Goal: Task Accomplishment & Management: Manage account settings

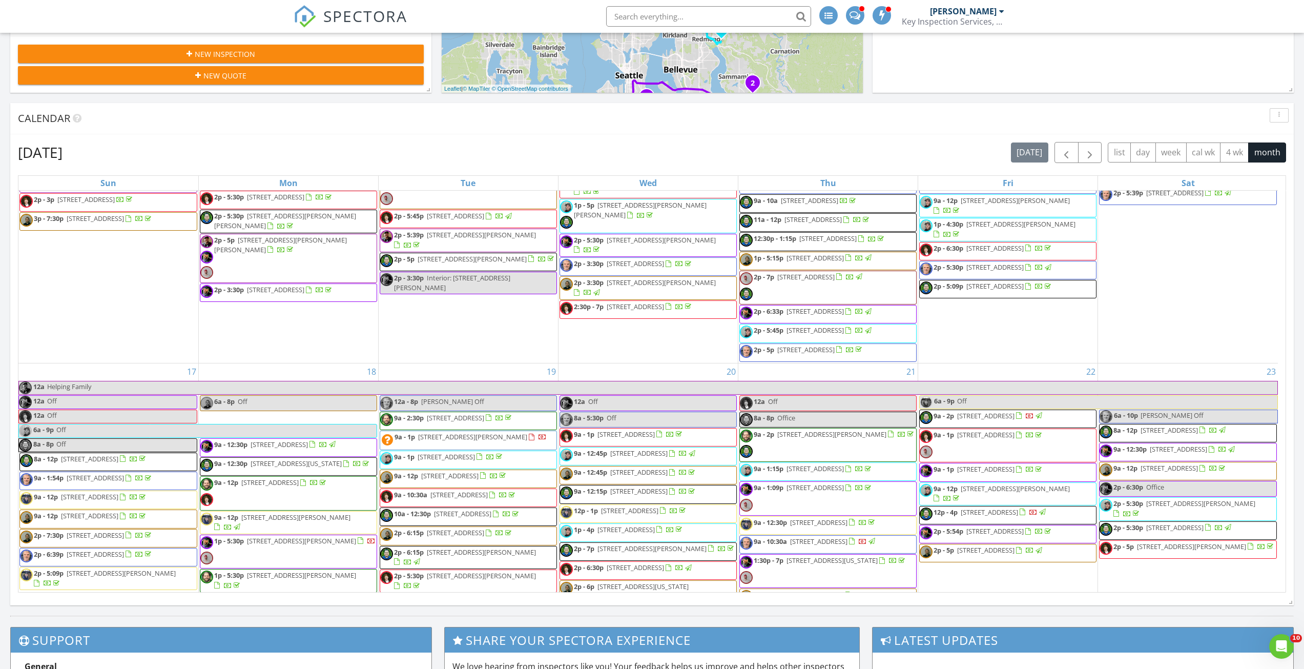
scroll to position [1281, 0]
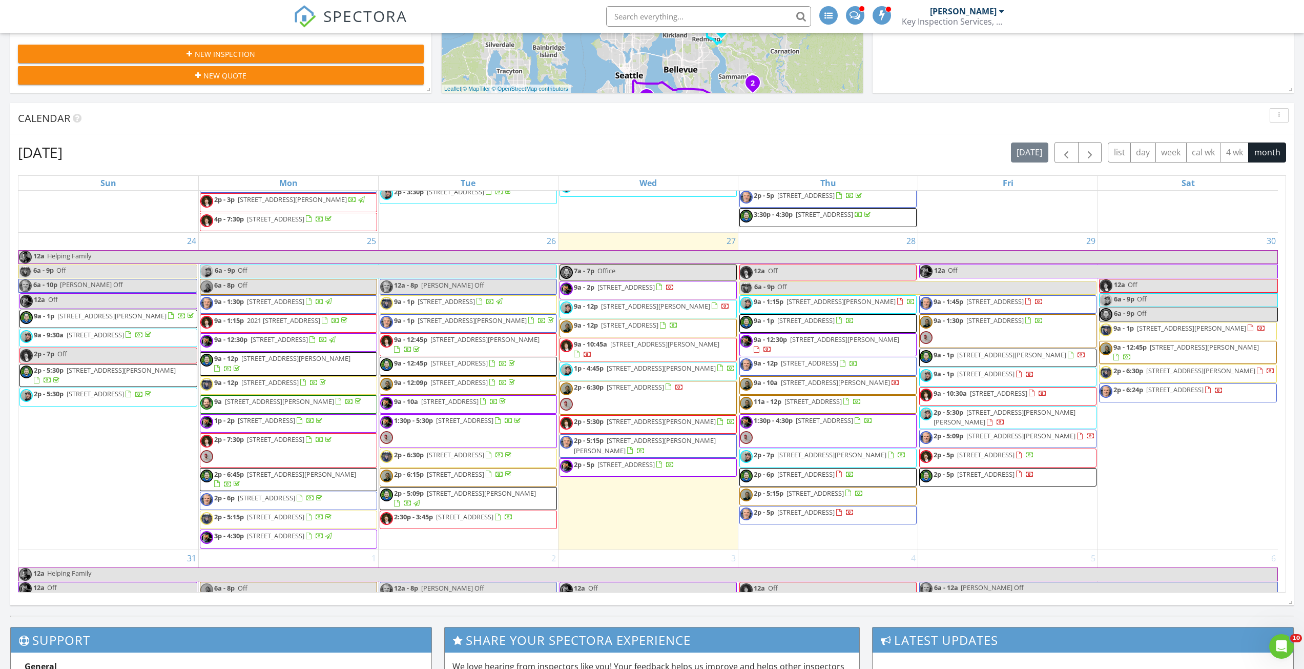
click at [76, 339] on span "[STREET_ADDRESS]" at bounding box center [95, 334] width 57 height 9
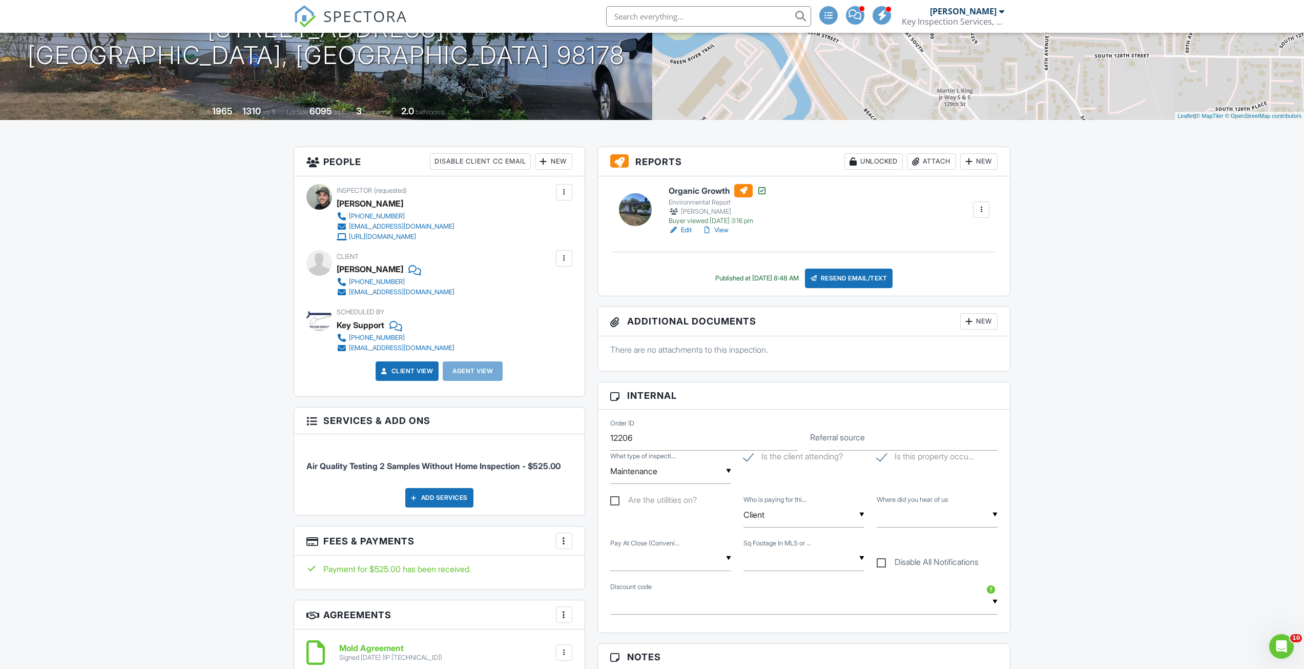
click at [987, 320] on div "New" at bounding box center [978, 321] width 37 height 16
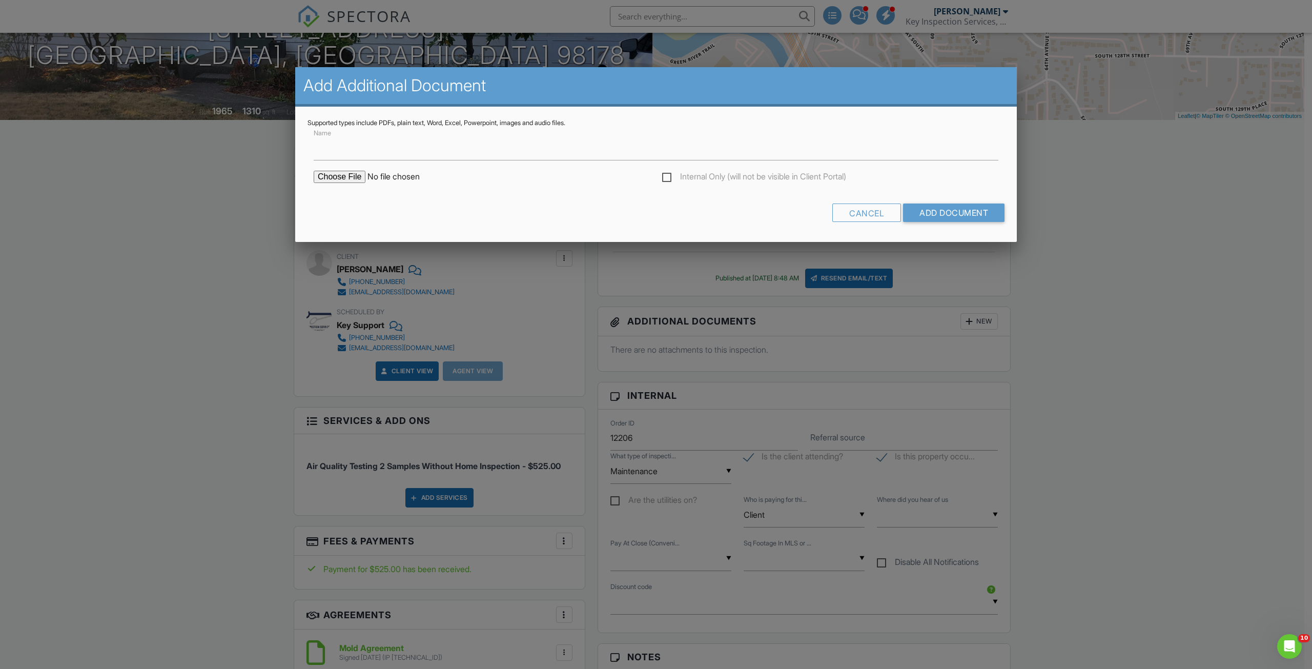
click at [326, 181] on input "file" at bounding box center [401, 177] width 174 height 12
type input "C:\fakepath\12656_61st_Pl_S_Seattle___WA_98178_Sporecyte_Report.pdf"
click at [450, 148] on input "Name" at bounding box center [656, 147] width 685 height 25
type input "12656 61st Pl S Sporecyte"
click at [962, 210] on input "Add Document" at bounding box center [953, 212] width 101 height 18
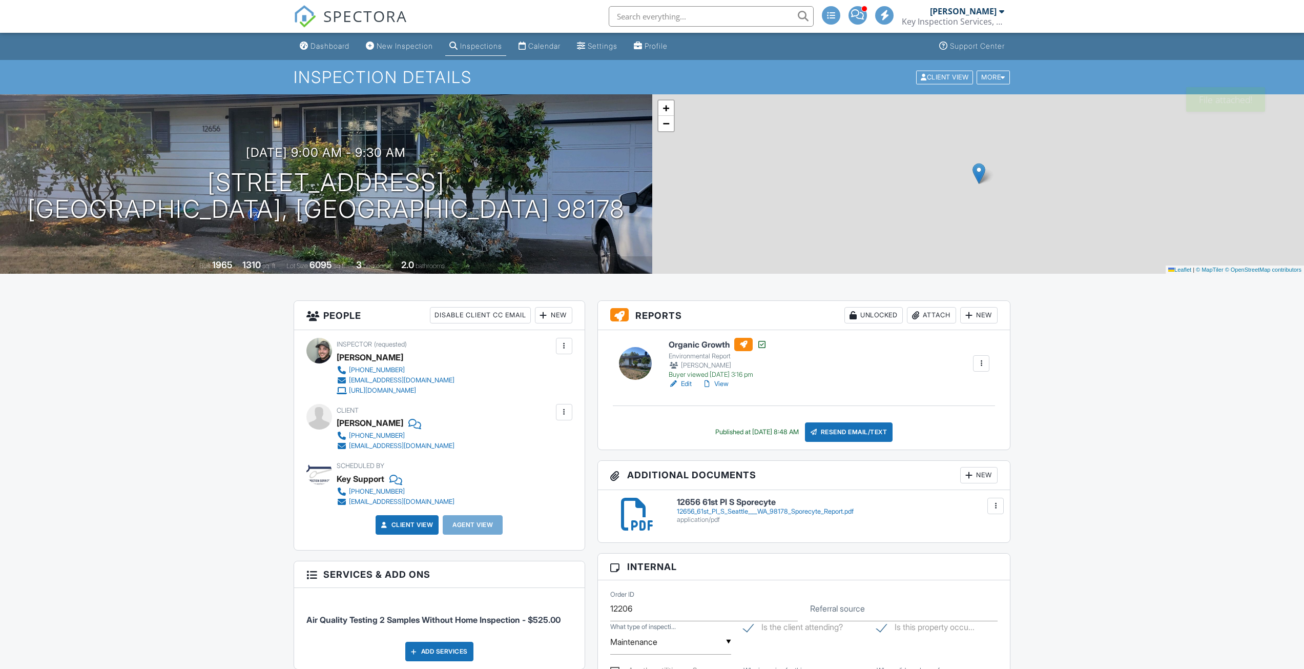
drag, startPoint x: 0, startPoint y: 0, endPoint x: 689, endPoint y: 386, distance: 789.8
click at [689, 386] on link "Edit" at bounding box center [680, 384] width 23 height 10
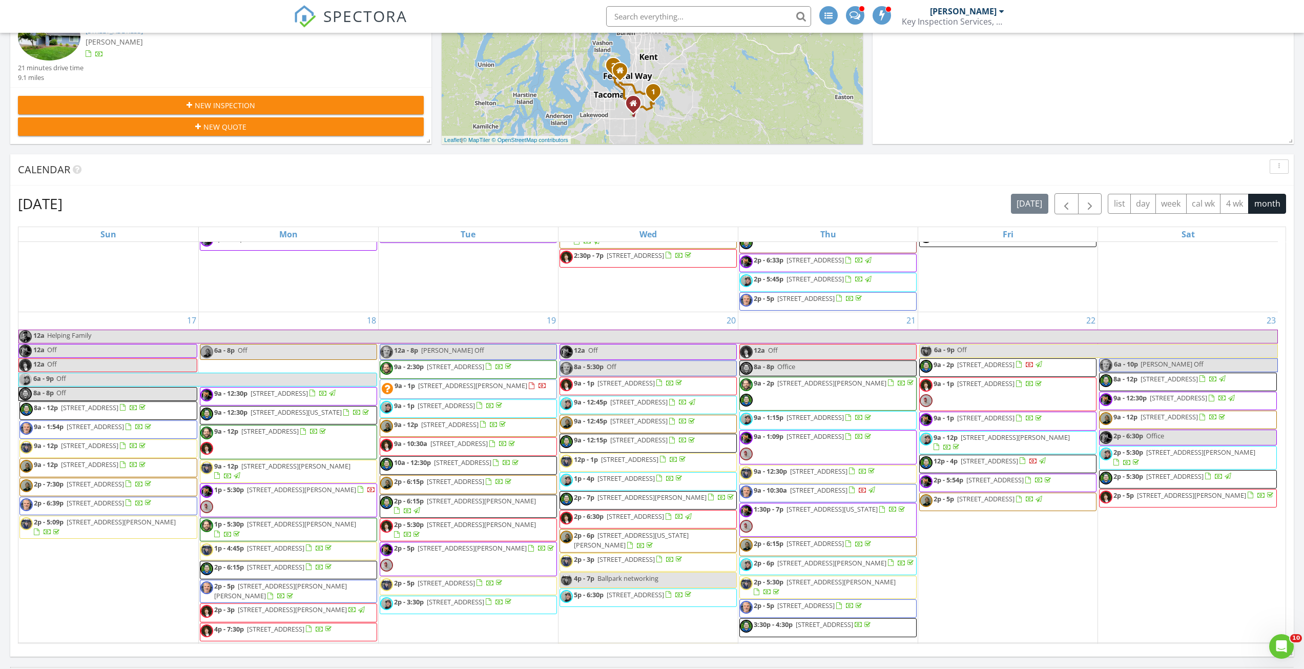
scroll to position [1281, 0]
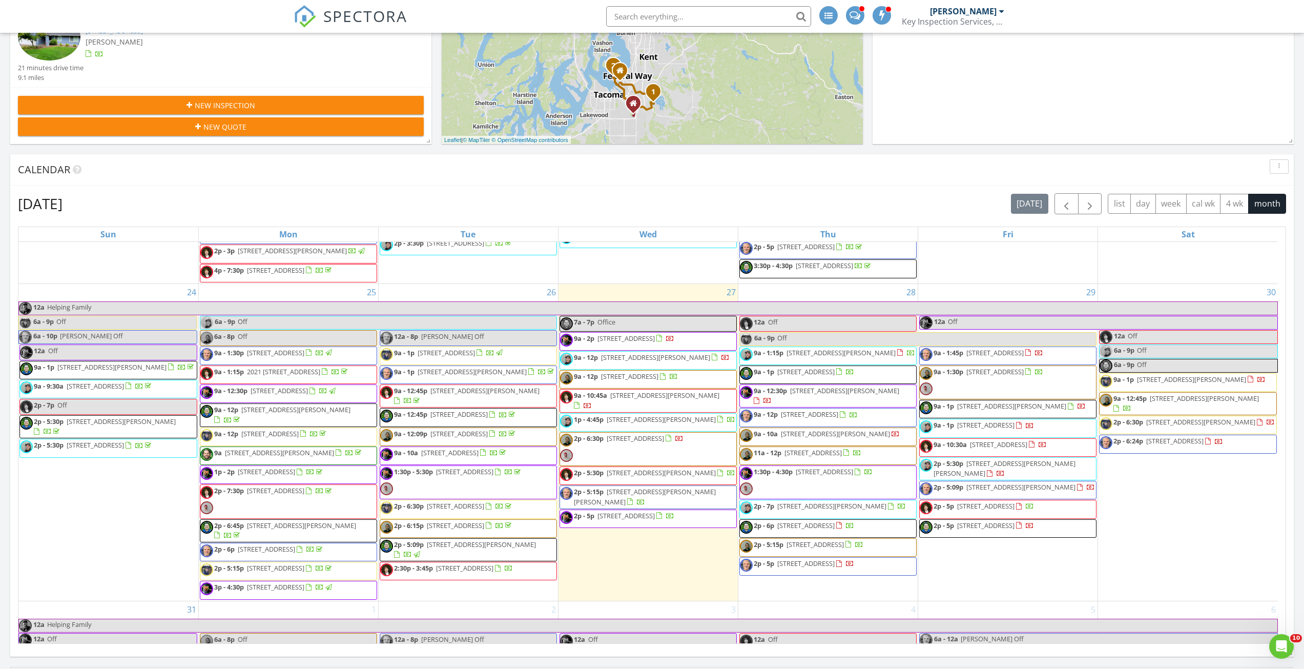
click at [993, 478] on span "[STREET_ADDRESS][PERSON_NAME][PERSON_NAME]" at bounding box center [1005, 468] width 142 height 19
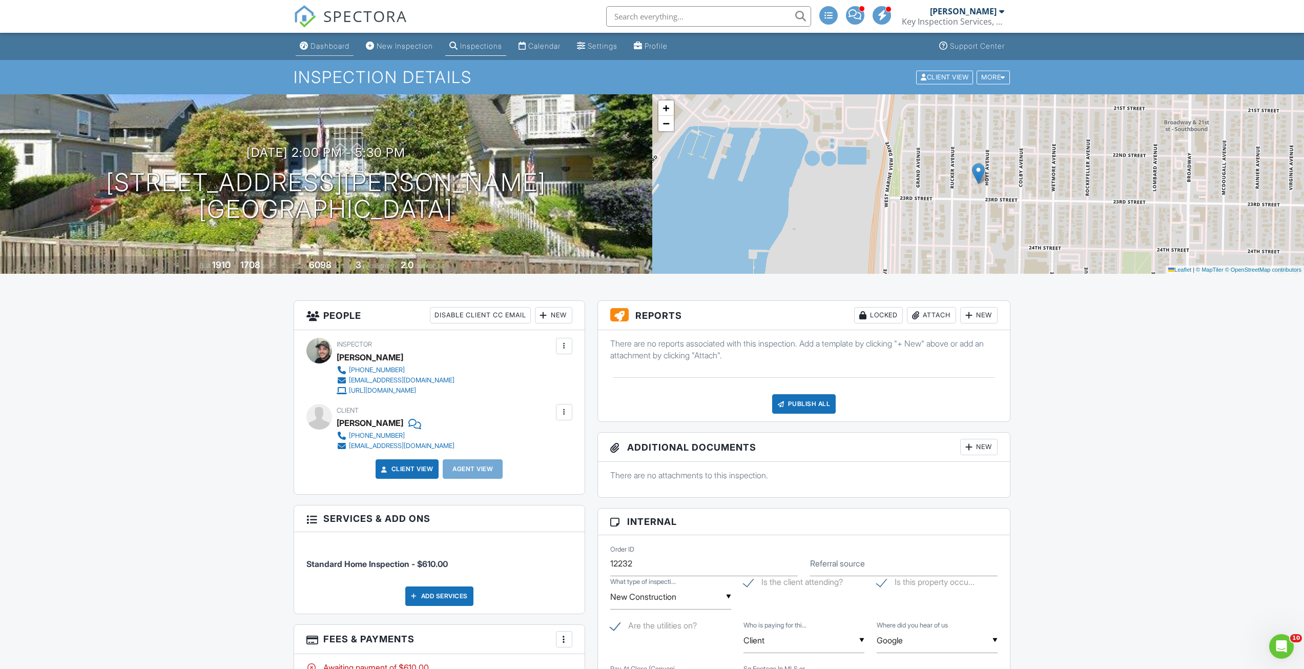
click at [334, 46] on div "Dashboard" at bounding box center [330, 46] width 39 height 9
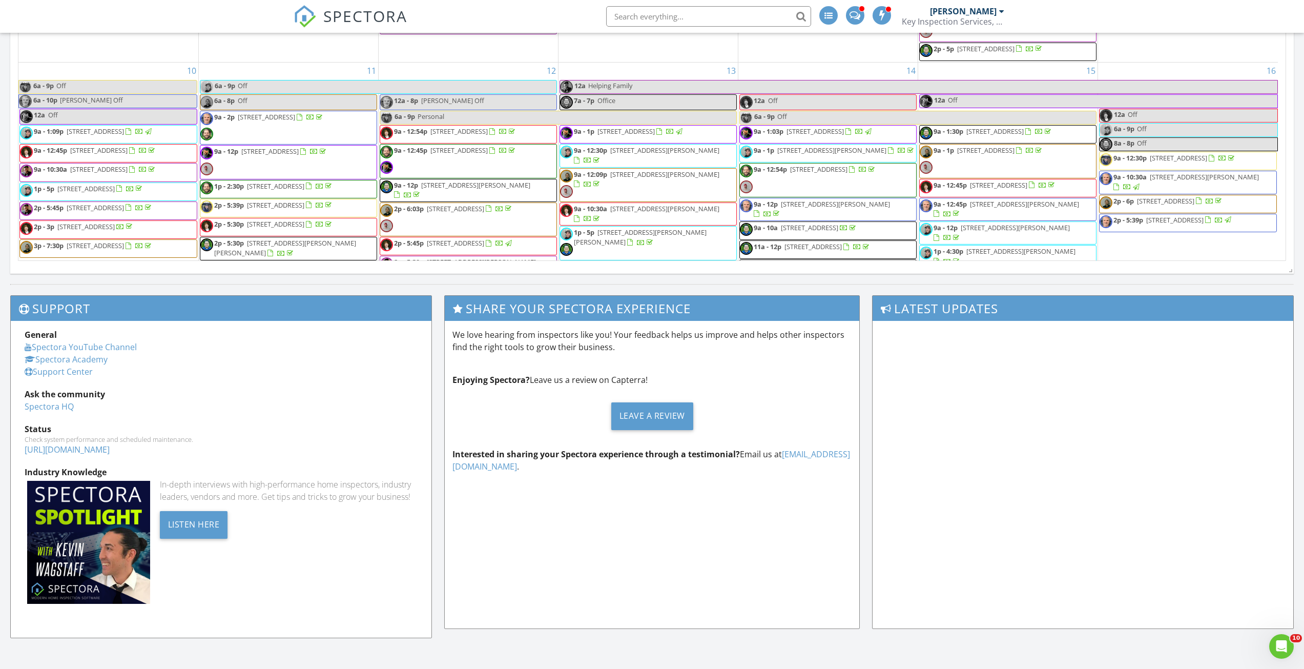
scroll to position [666, 0]
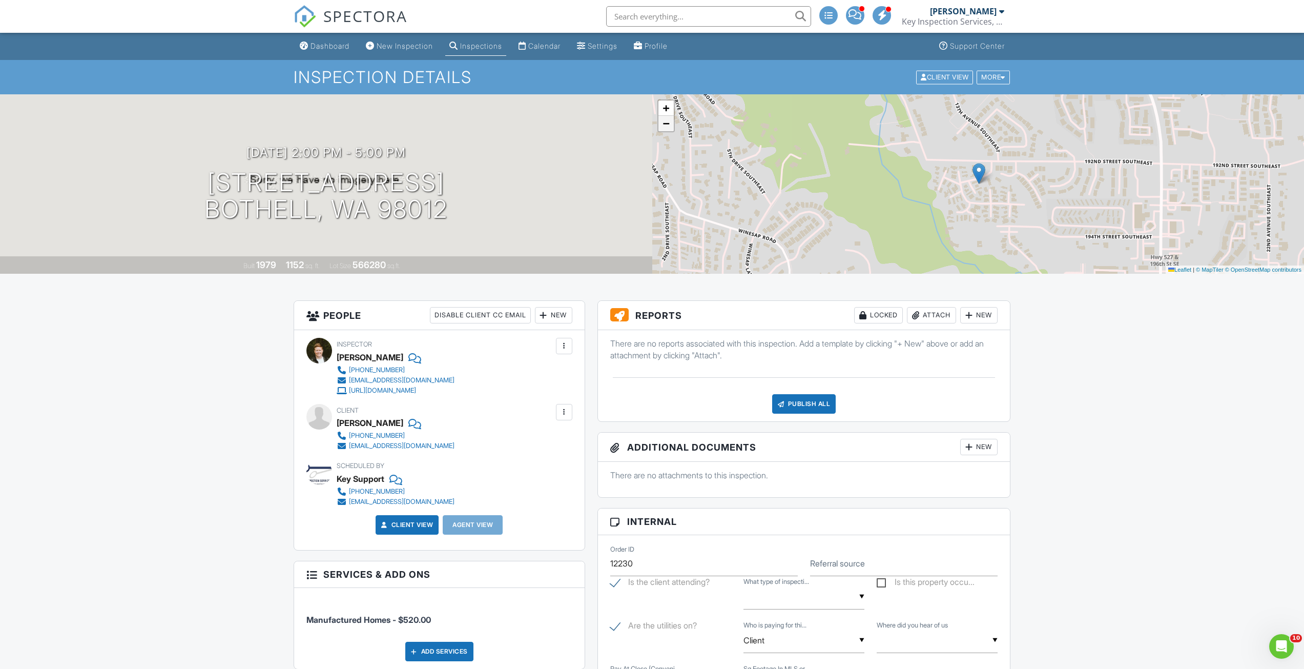
click at [667, 128] on span "−" at bounding box center [666, 123] width 7 height 13
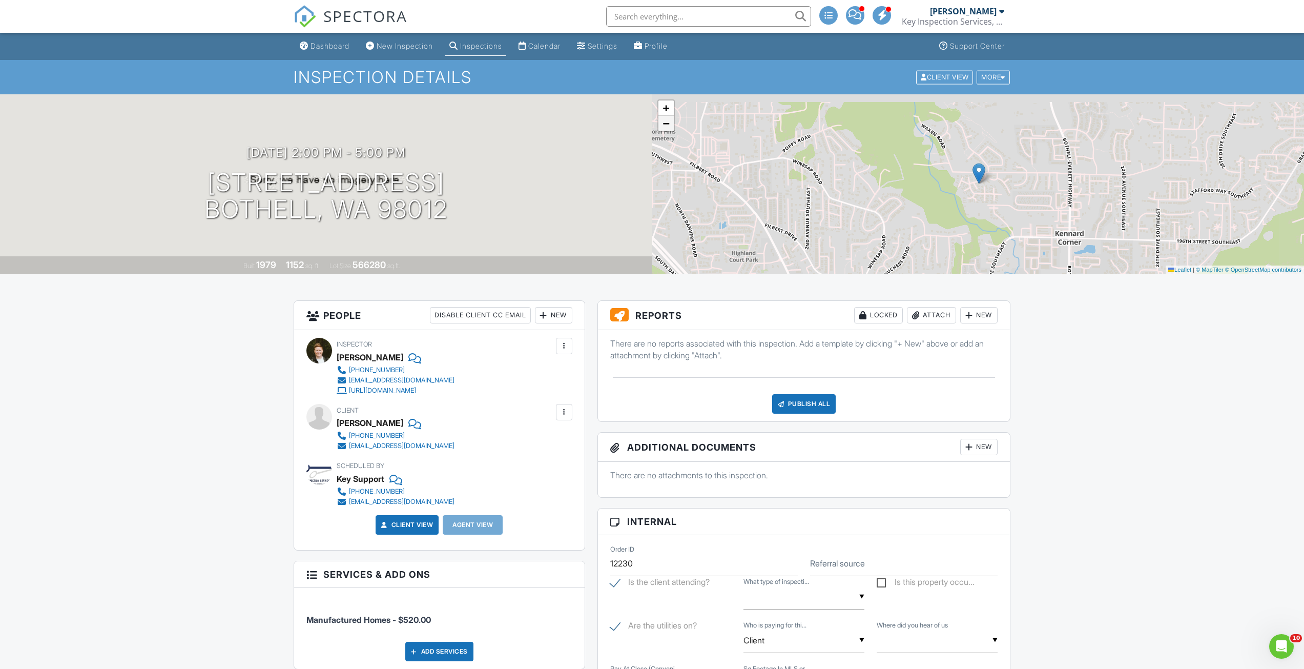
click at [667, 128] on span "−" at bounding box center [666, 123] width 7 height 13
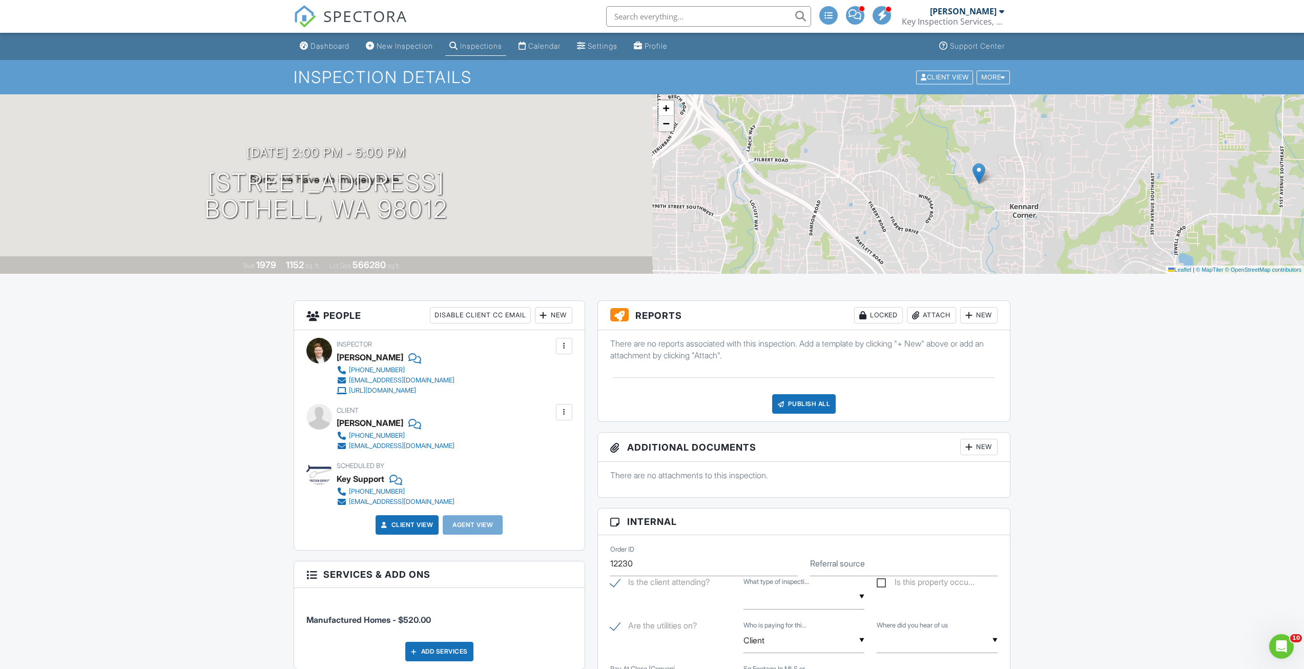
click at [667, 129] on span "−" at bounding box center [666, 123] width 7 height 13
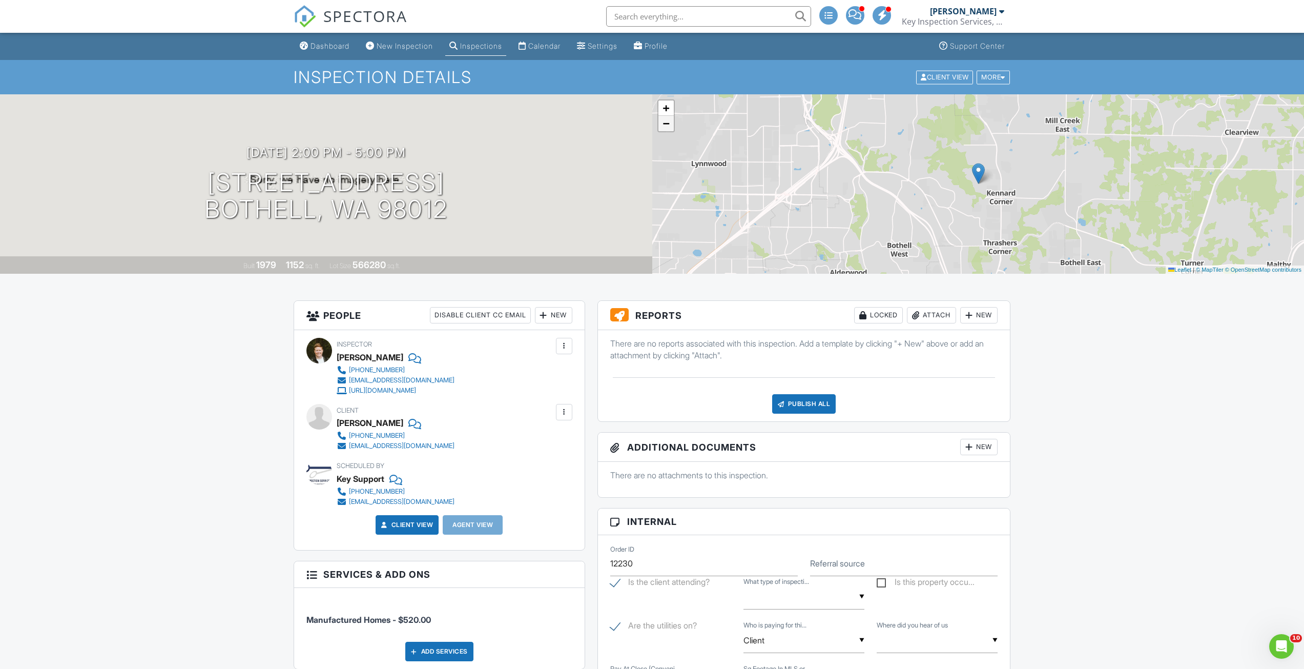
click at [667, 129] on span "−" at bounding box center [666, 123] width 7 height 13
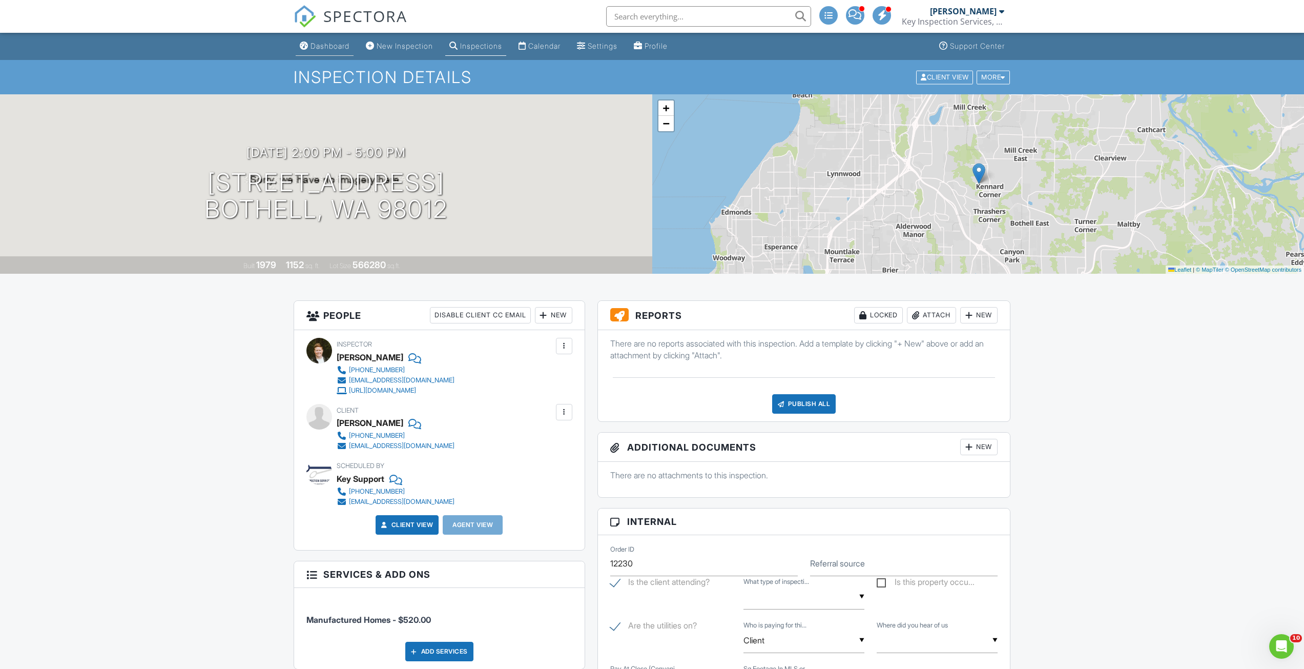
click at [324, 40] on link "Dashboard" at bounding box center [325, 46] width 58 height 19
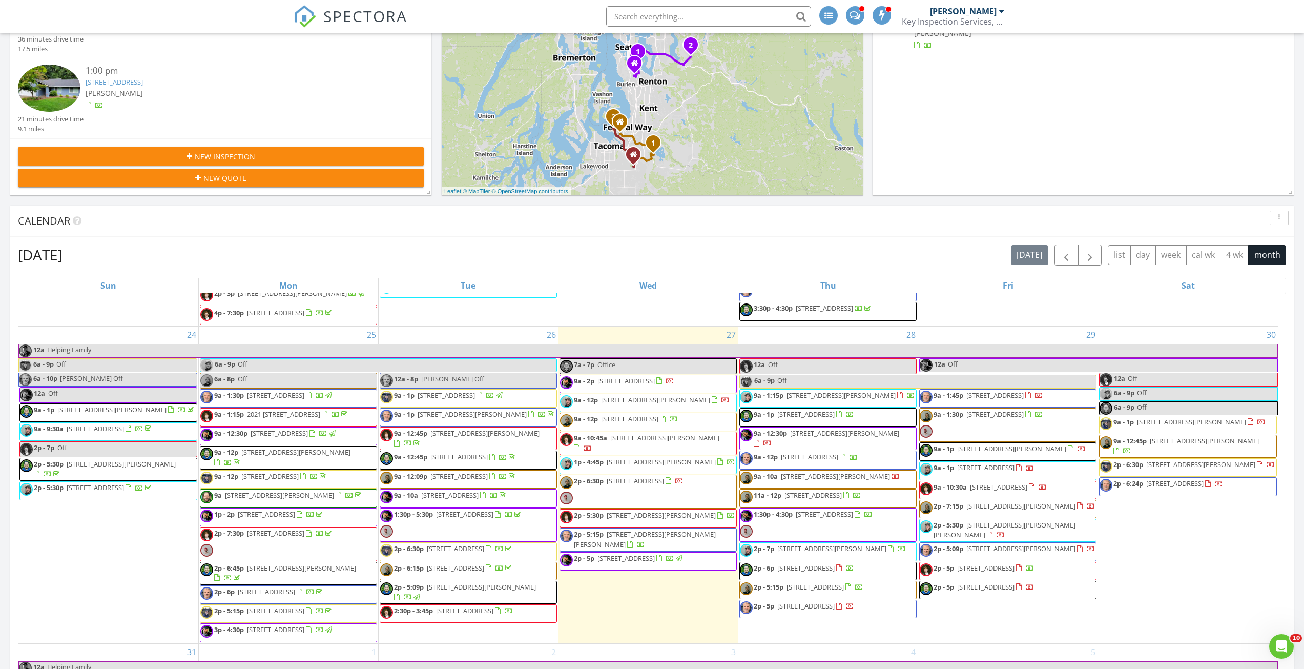
scroll to position [1332, 0]
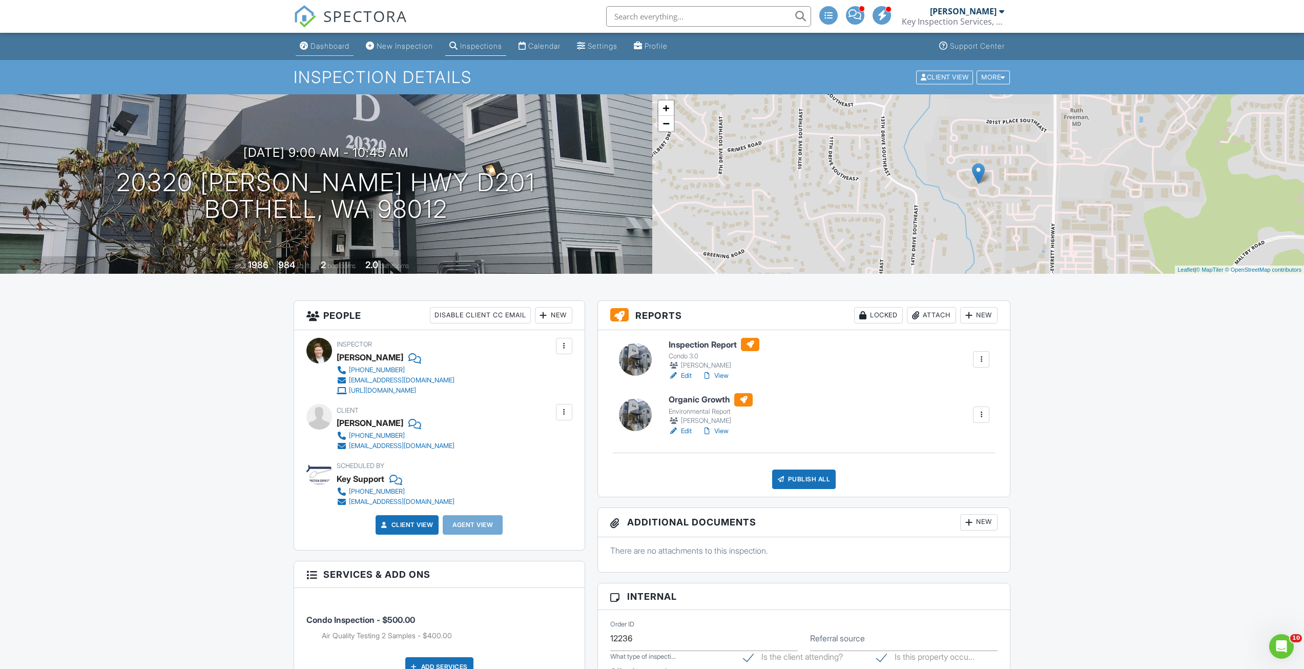
click at [332, 43] on div "Dashboard" at bounding box center [330, 46] width 39 height 9
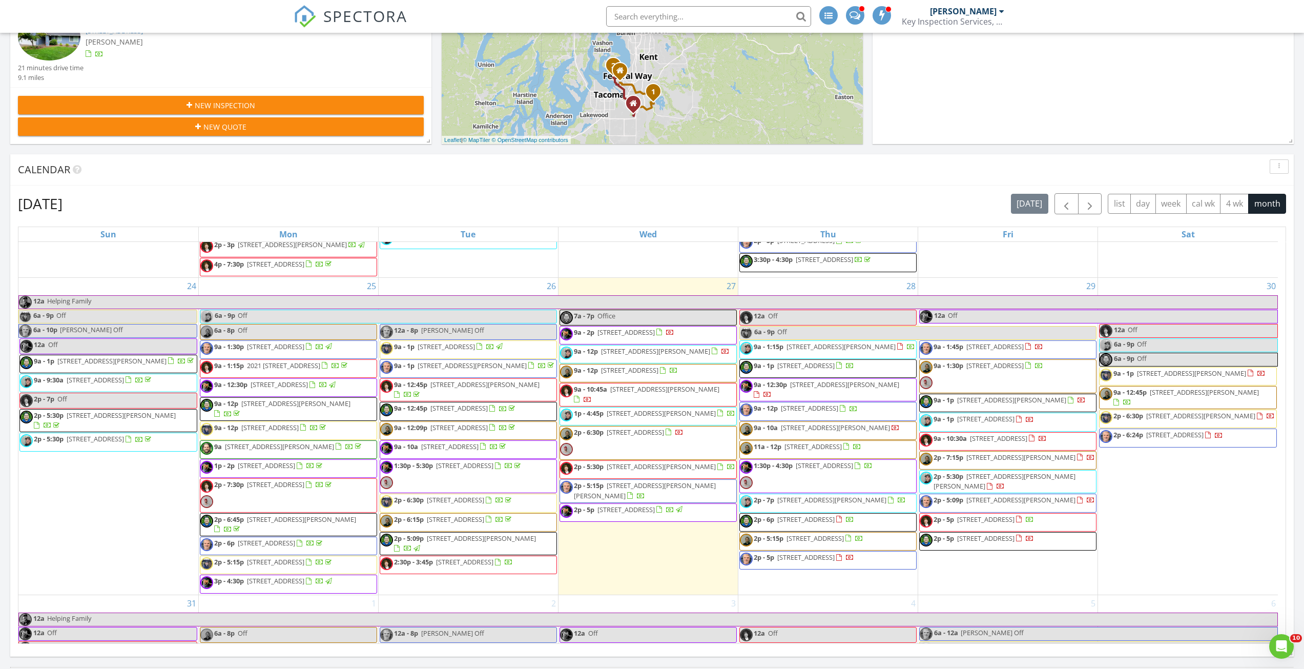
scroll to position [1355, 0]
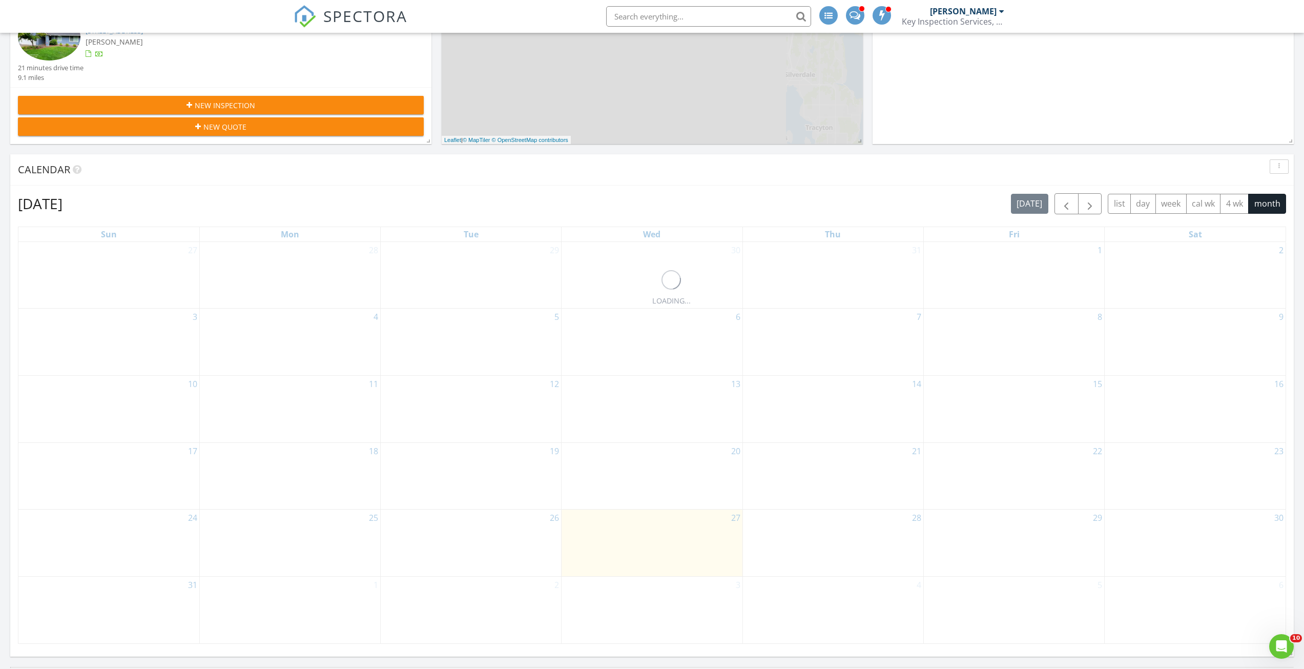
scroll to position [274, 0]
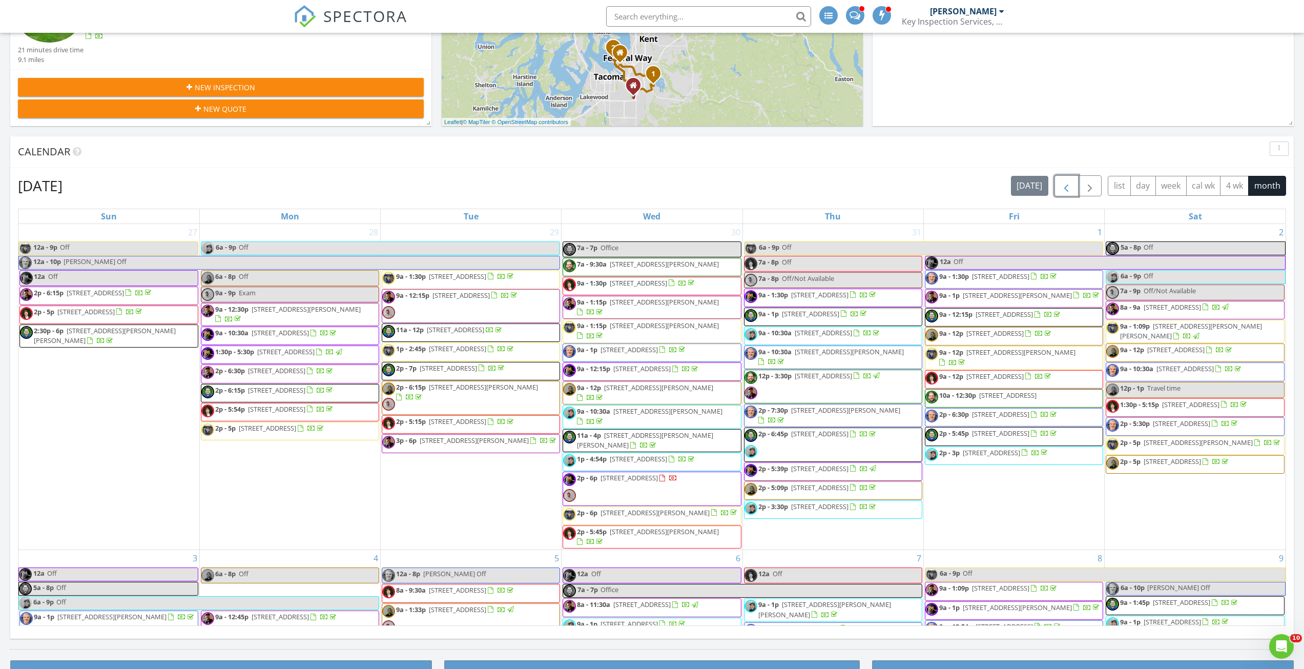
click at [1062, 192] on span "button" at bounding box center [1066, 186] width 12 height 12
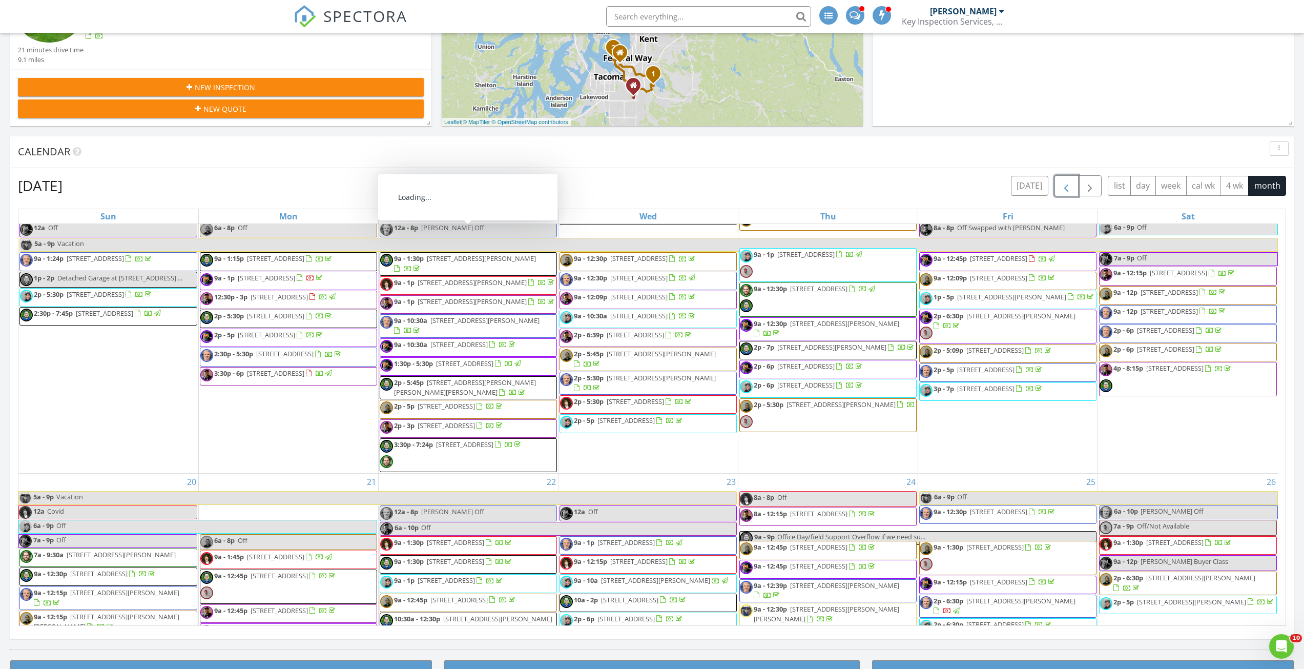
scroll to position [717, 0]
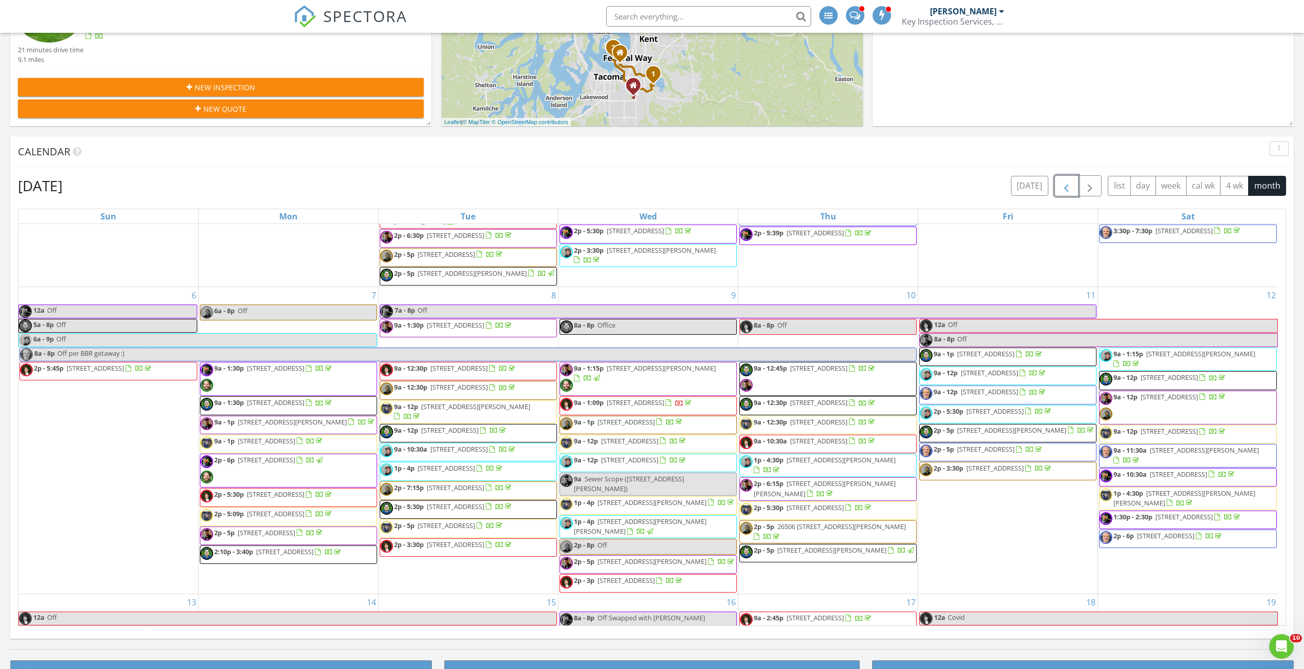
click at [1063, 194] on button "button" at bounding box center [1066, 185] width 24 height 21
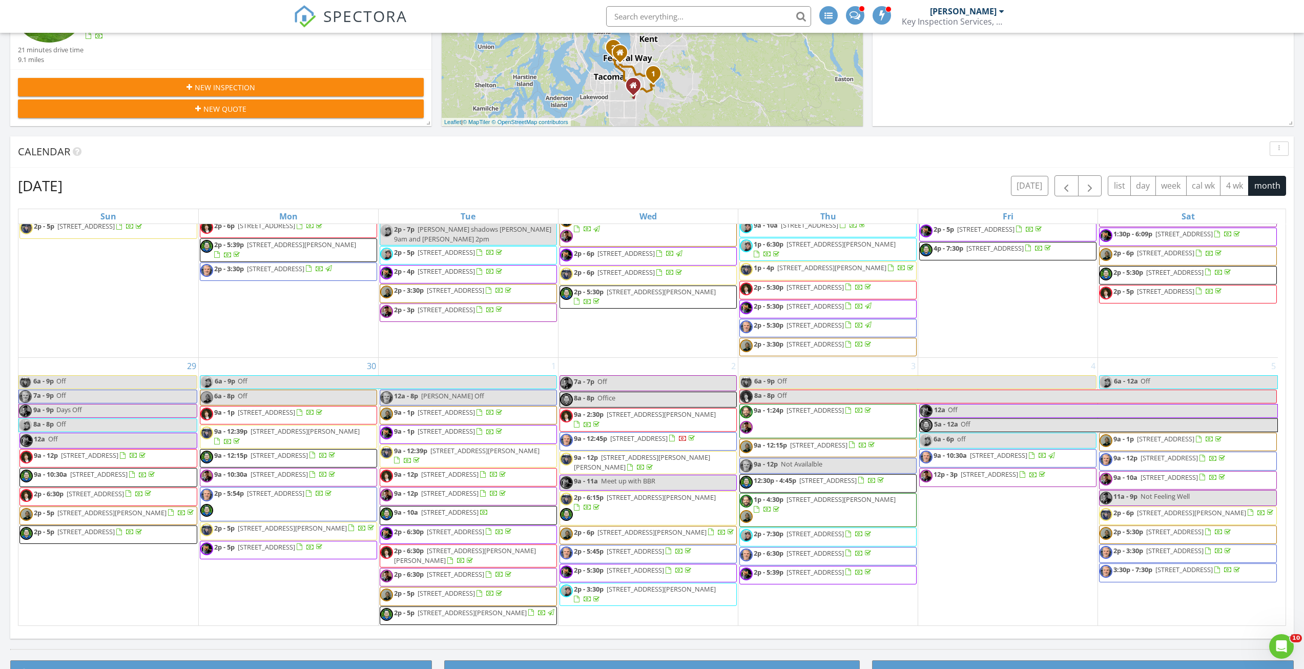
scroll to position [1280, 0]
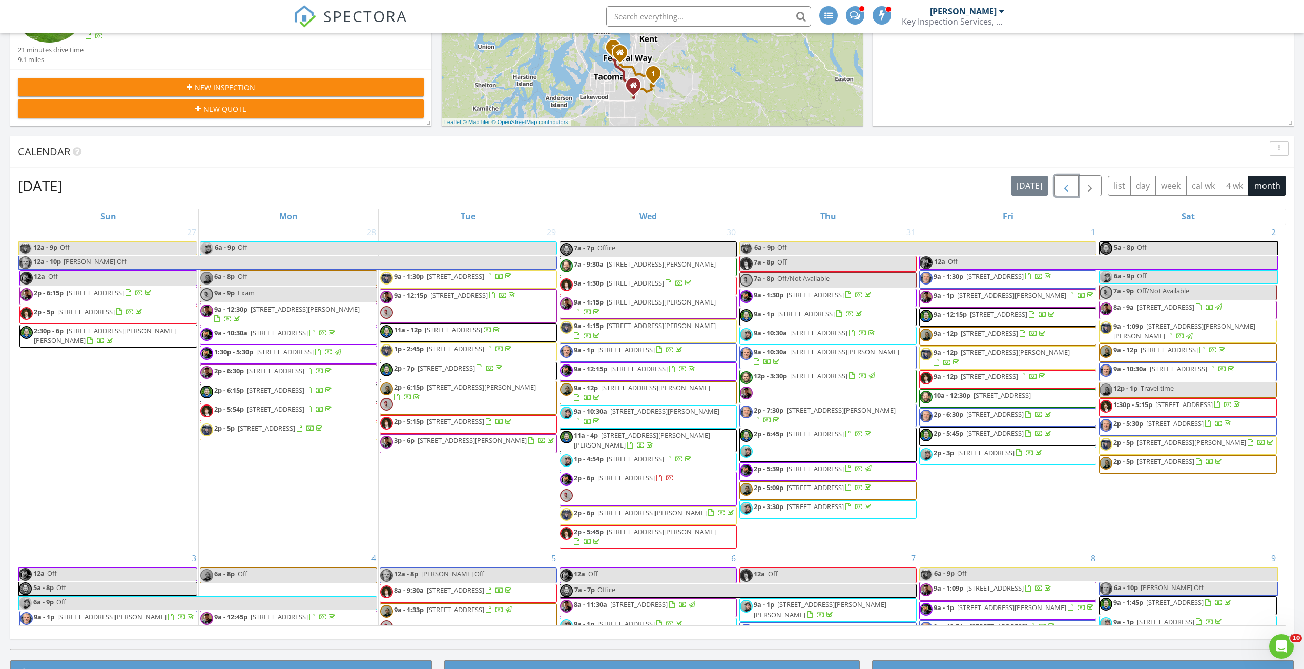
click at [1069, 194] on button "button" at bounding box center [1066, 185] width 24 height 21
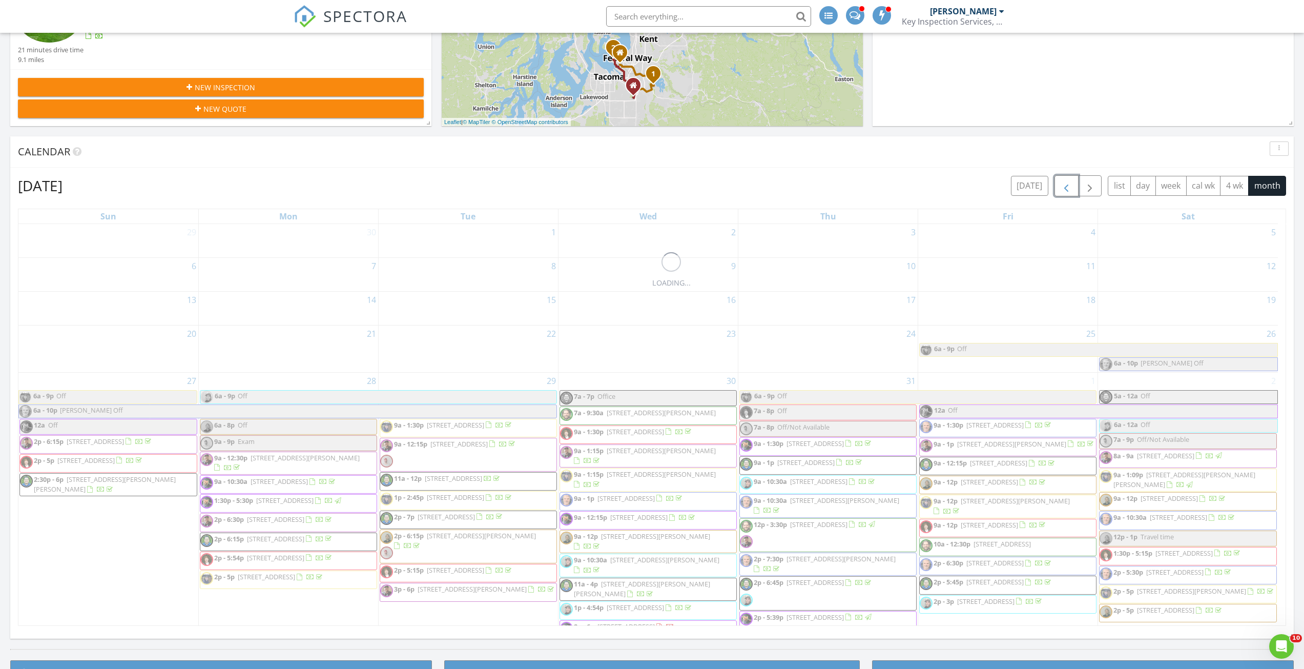
click at [1069, 194] on button "button" at bounding box center [1066, 185] width 24 height 21
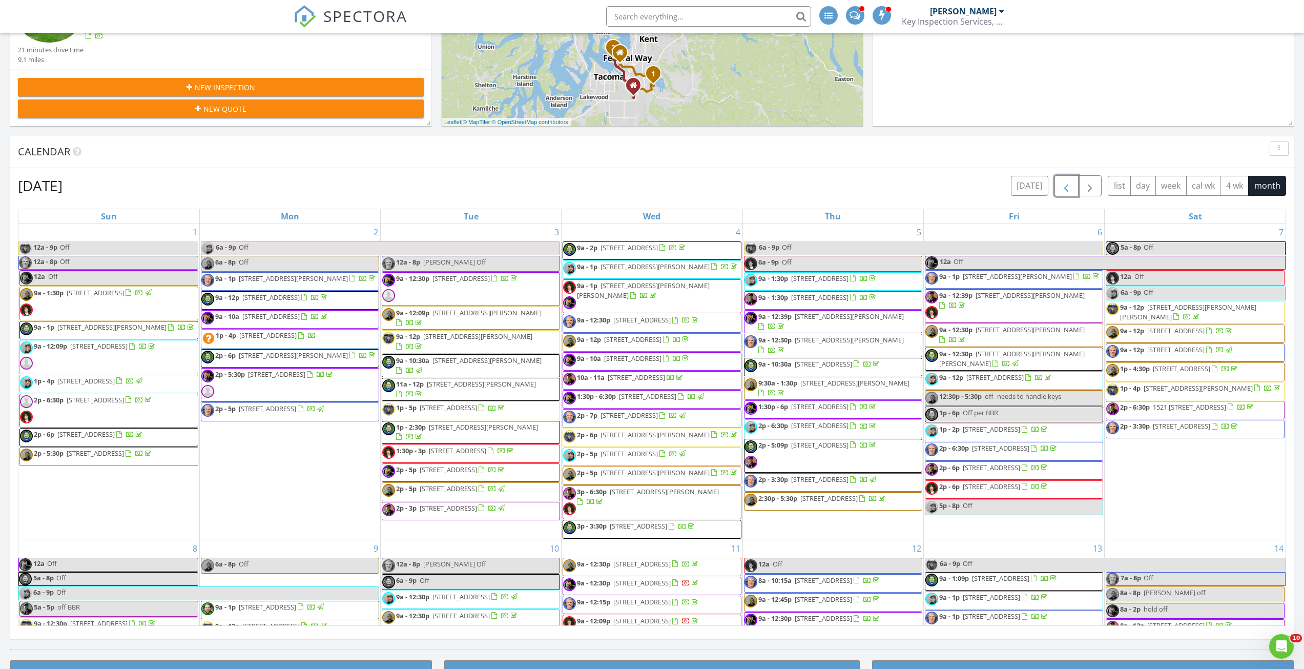
click at [1069, 194] on button "button" at bounding box center [1066, 185] width 24 height 21
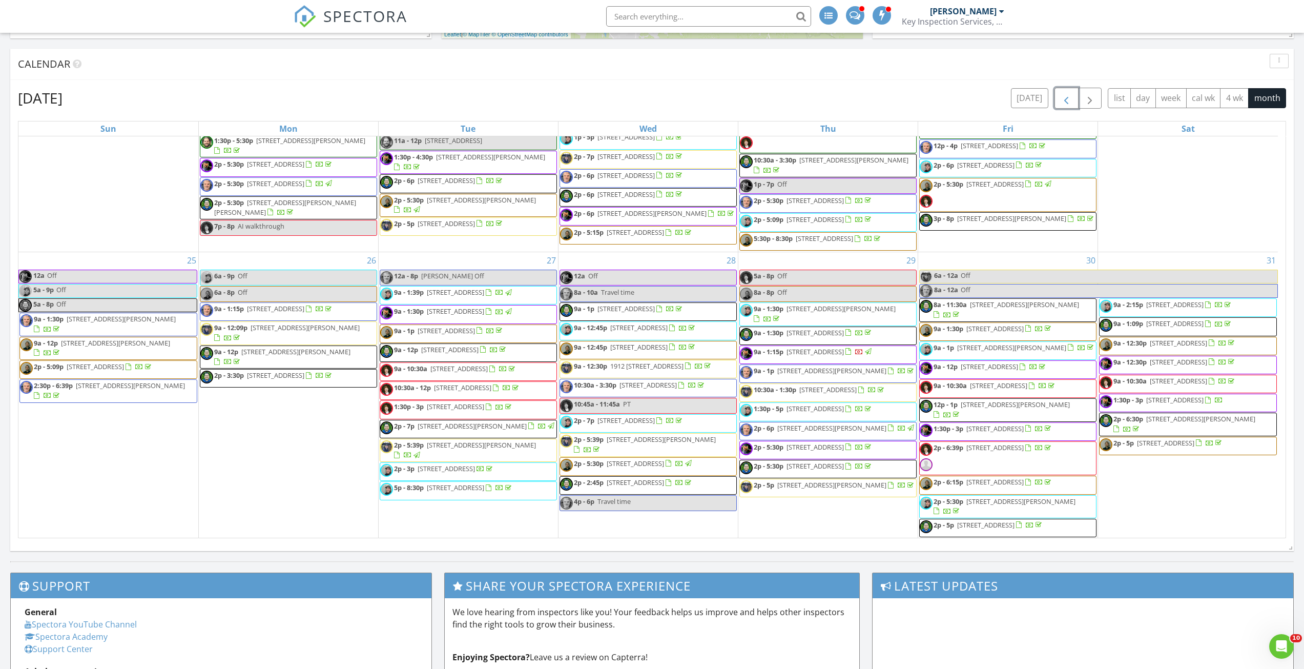
scroll to position [377, 0]
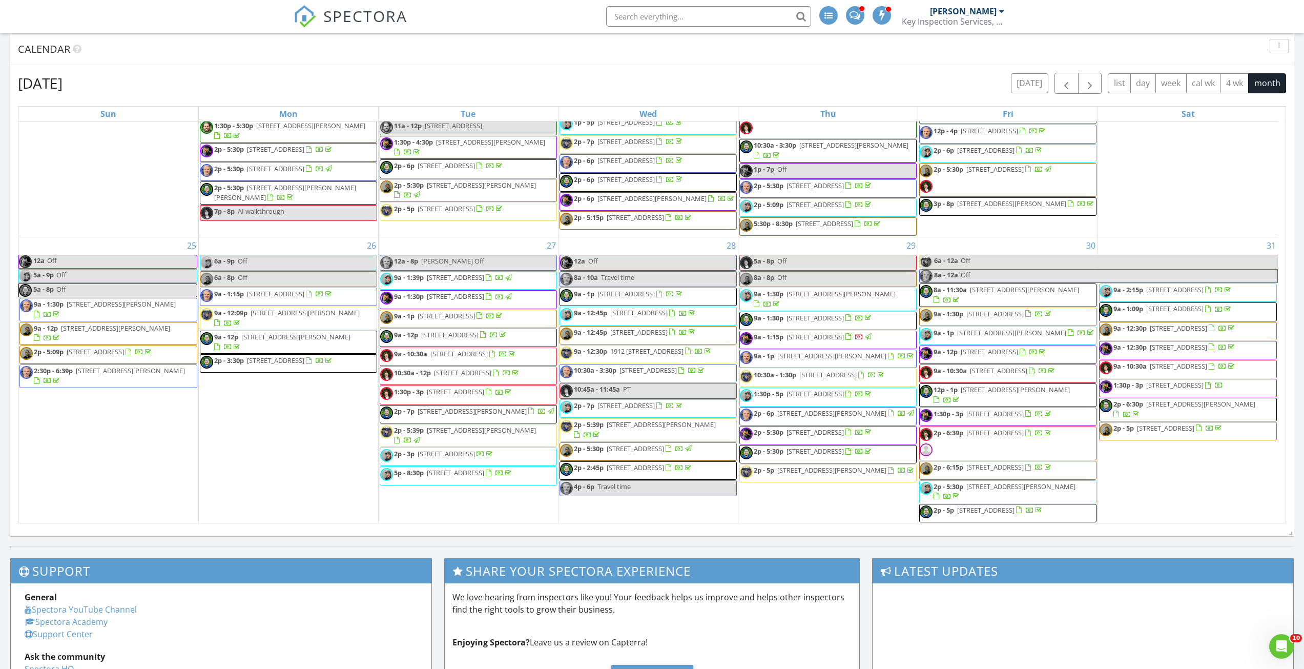
click at [1093, 94] on div "May 2025 today list day week cal wk 4 wk month Sun Mon Tue Wed Thu Fri Sat 27 1…" at bounding box center [652, 298] width 1268 height 450
click at [1091, 79] on span "button" at bounding box center [1090, 83] width 12 height 12
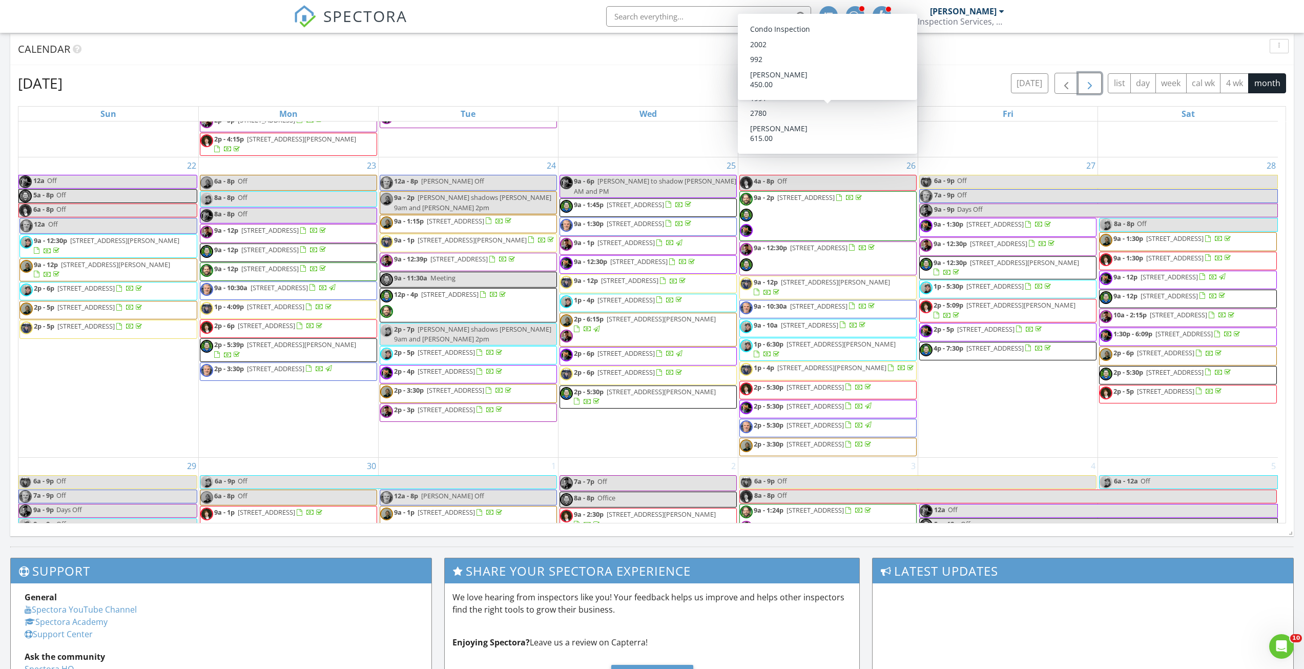
scroll to position [974, 0]
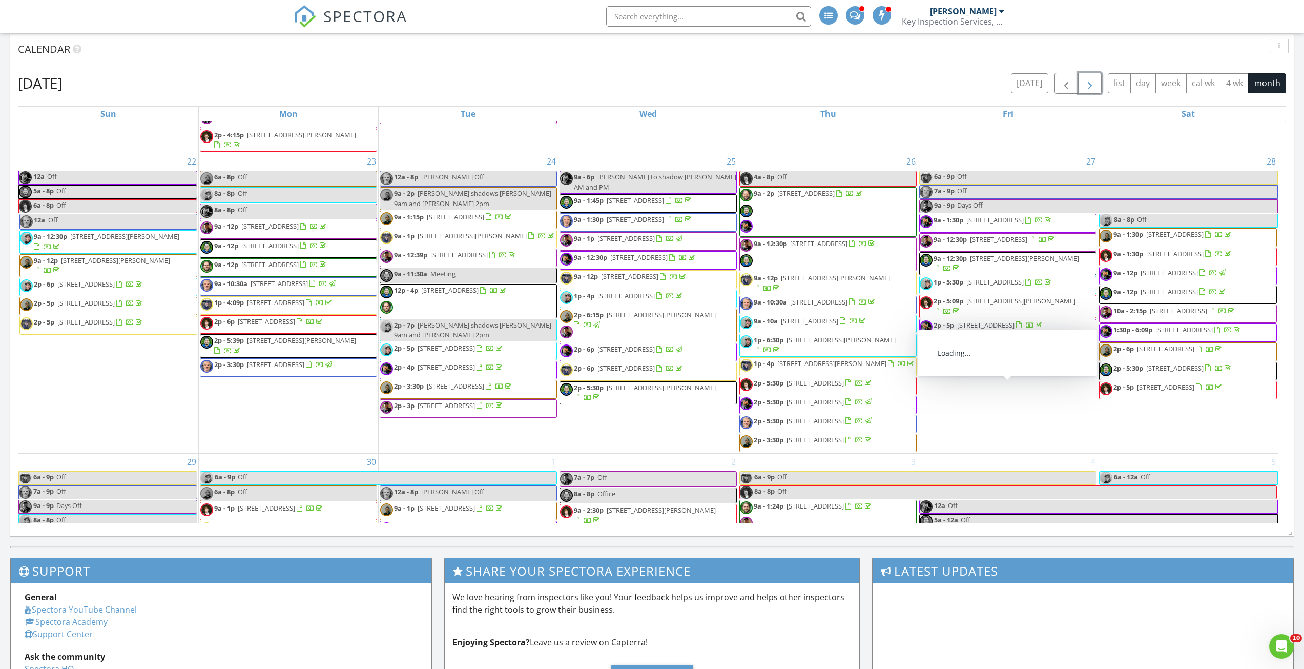
click at [1087, 88] on span "button" at bounding box center [1090, 83] width 12 height 12
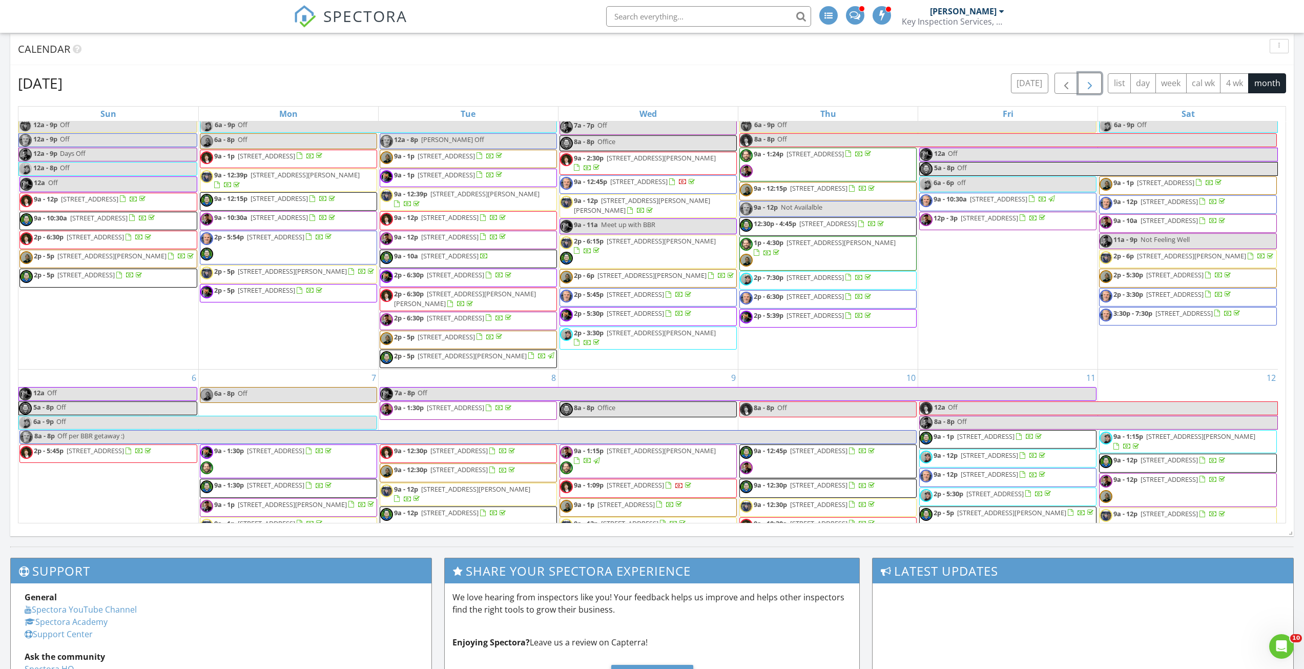
scroll to position [0, 0]
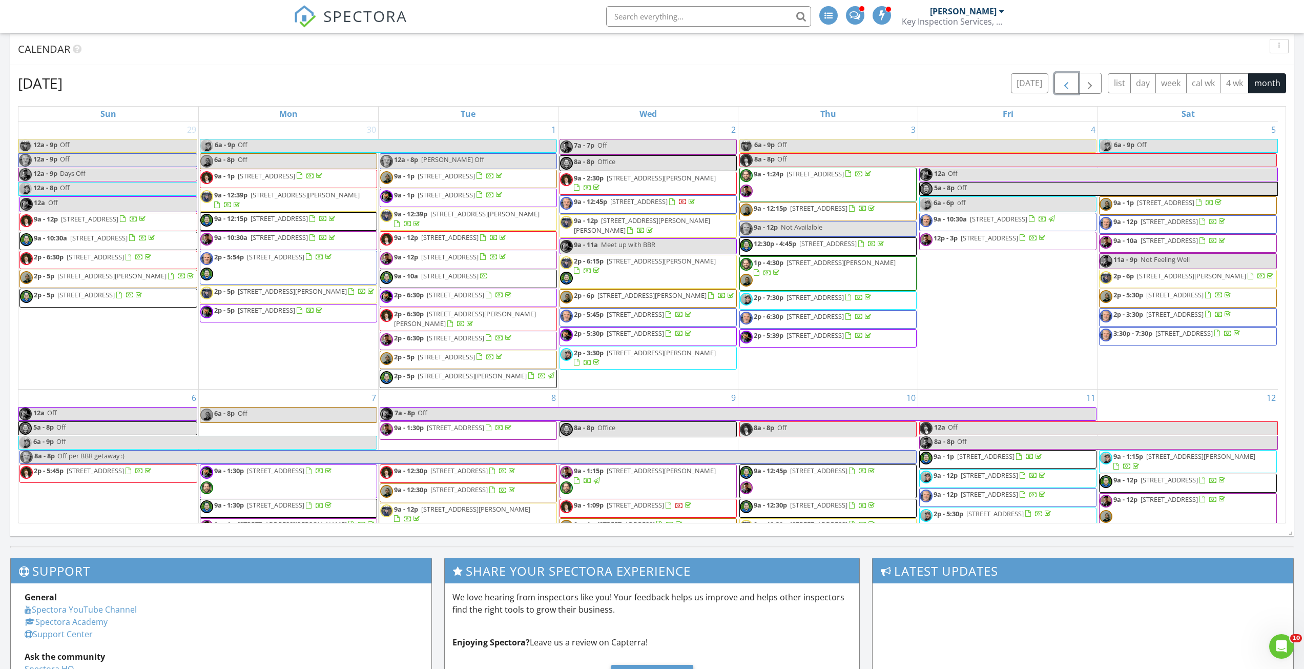
click at [1067, 79] on span "button" at bounding box center [1066, 83] width 12 height 12
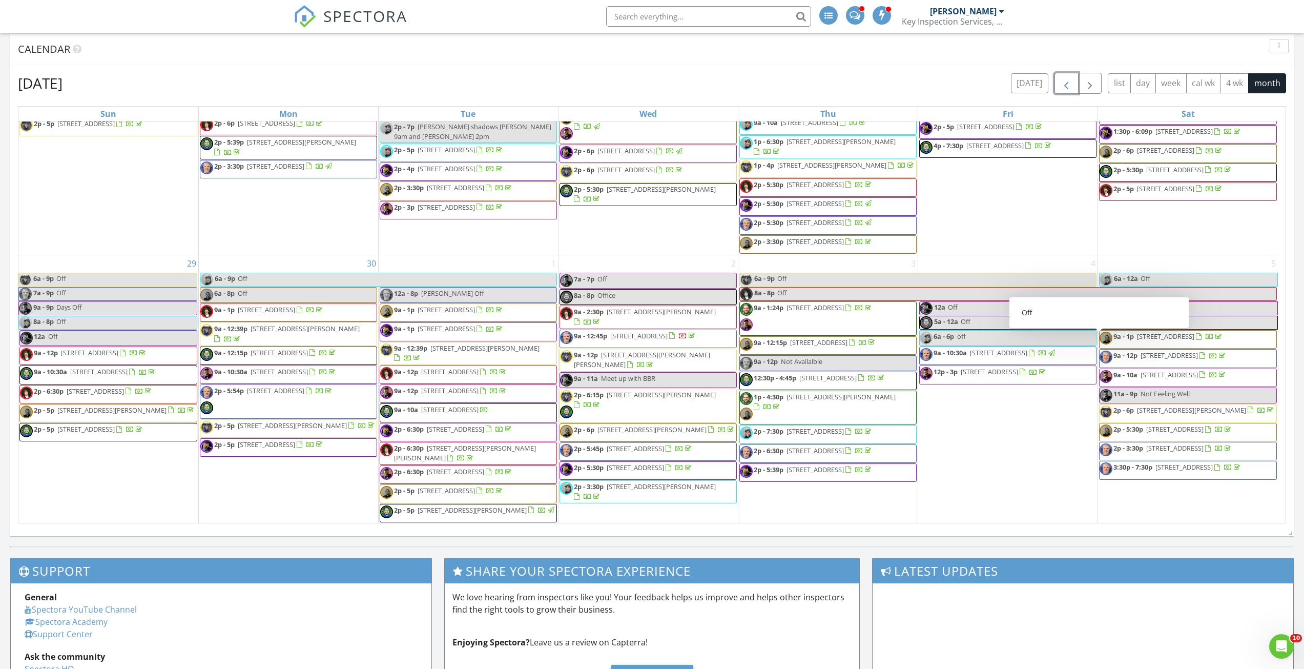
scroll to position [1280, 0]
click at [1092, 80] on span "button" at bounding box center [1090, 83] width 12 height 12
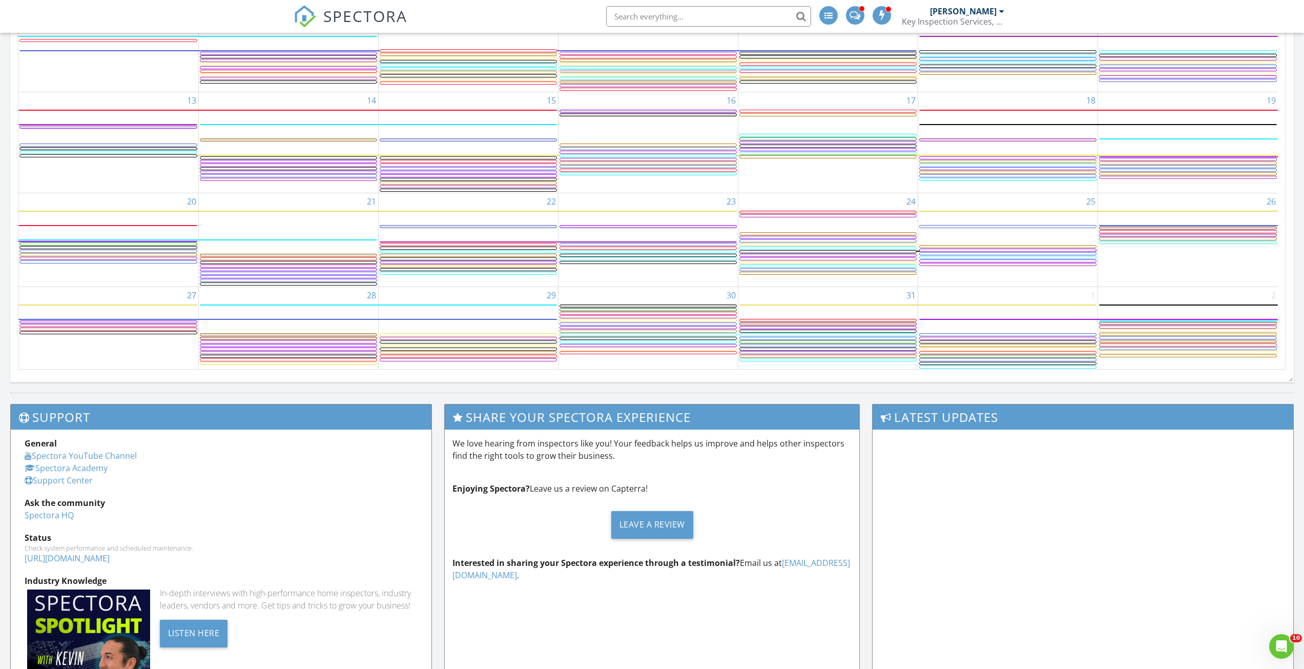
scroll to position [410, 0]
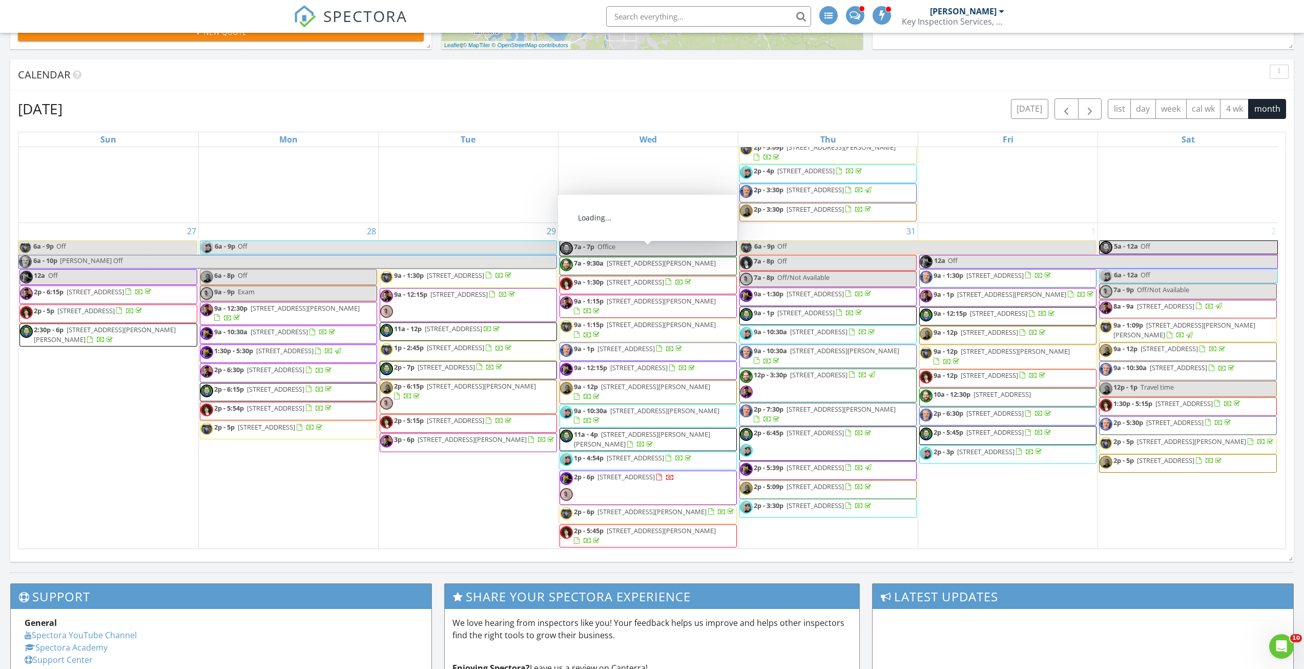
scroll to position [1206, 0]
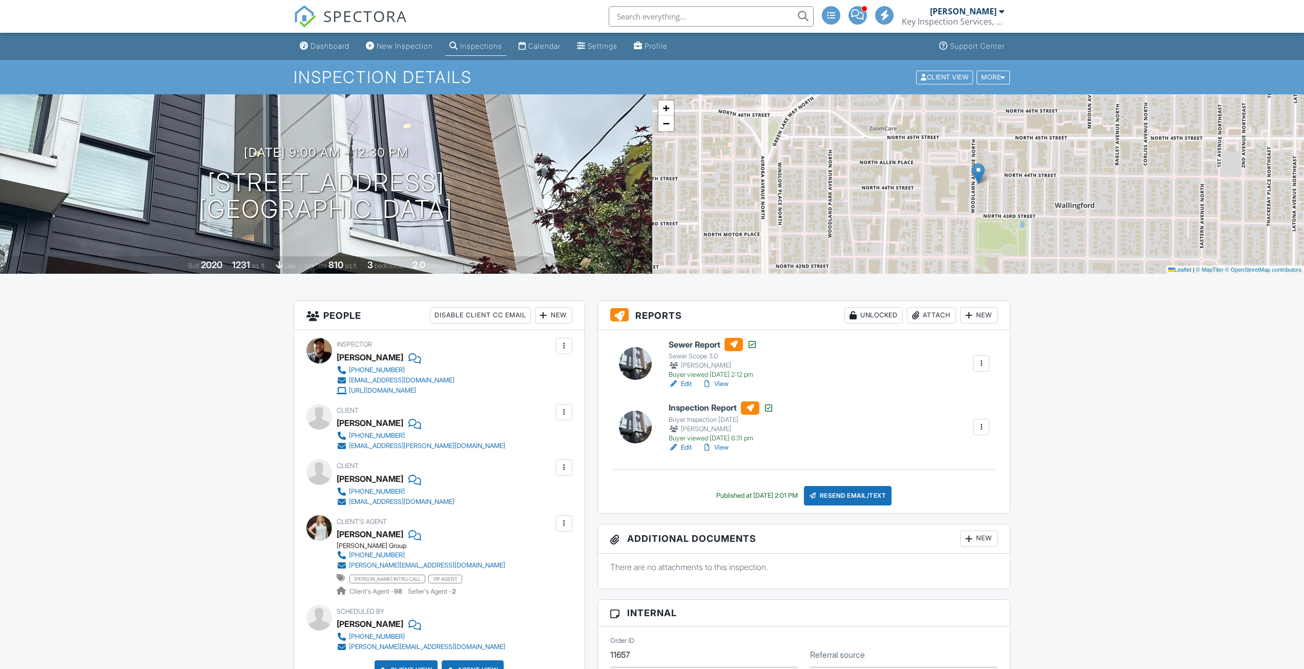
drag, startPoint x: 99, startPoint y: 441, endPoint x: 110, endPoint y: 441, distance: 11.3
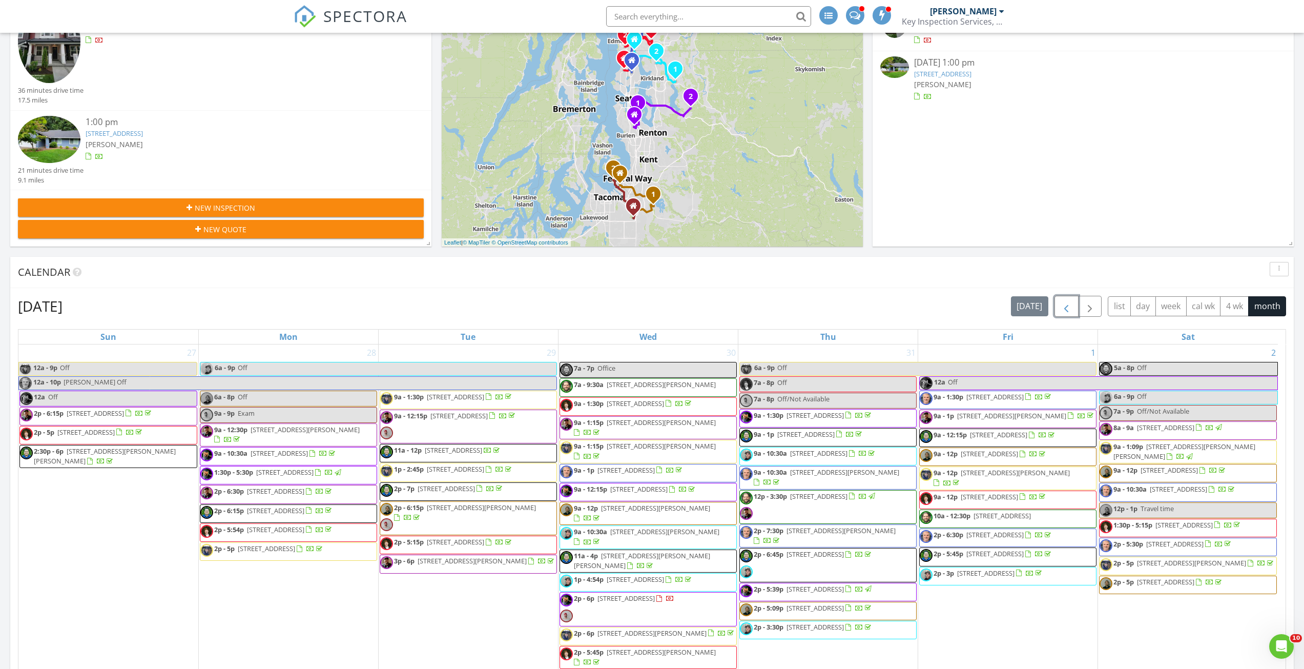
click at [1068, 298] on button "button" at bounding box center [1066, 306] width 24 height 21
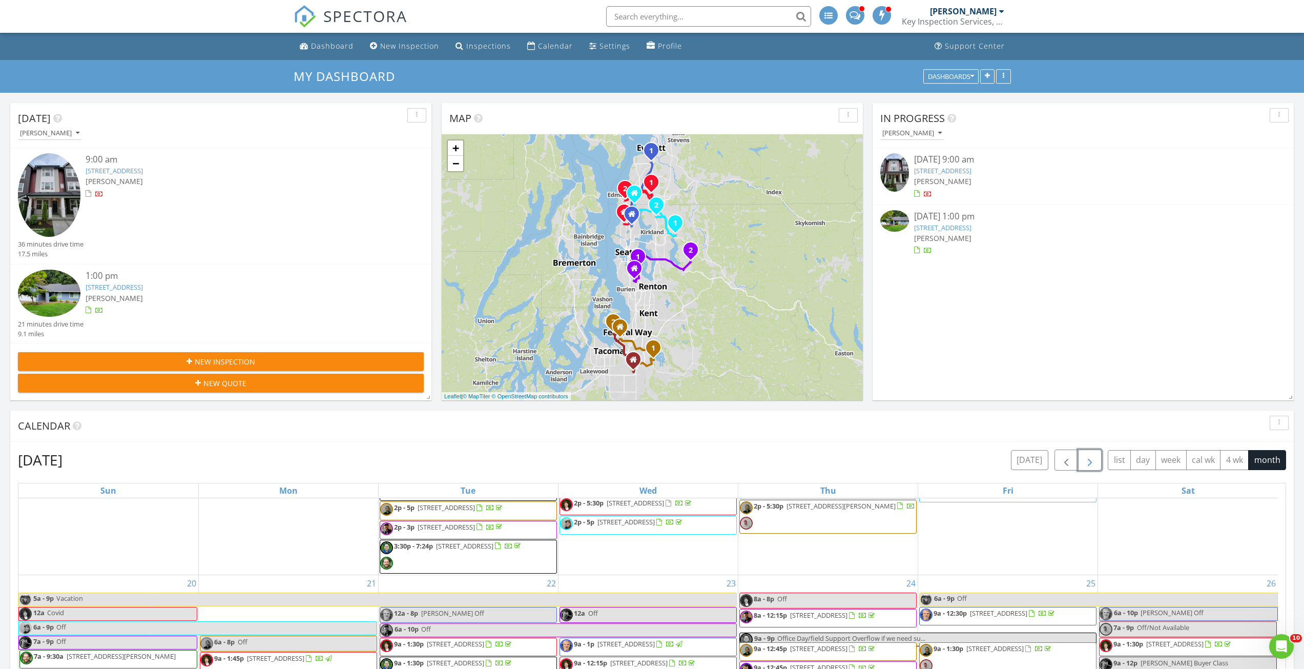
click at [1097, 460] on button "button" at bounding box center [1090, 459] width 24 height 21
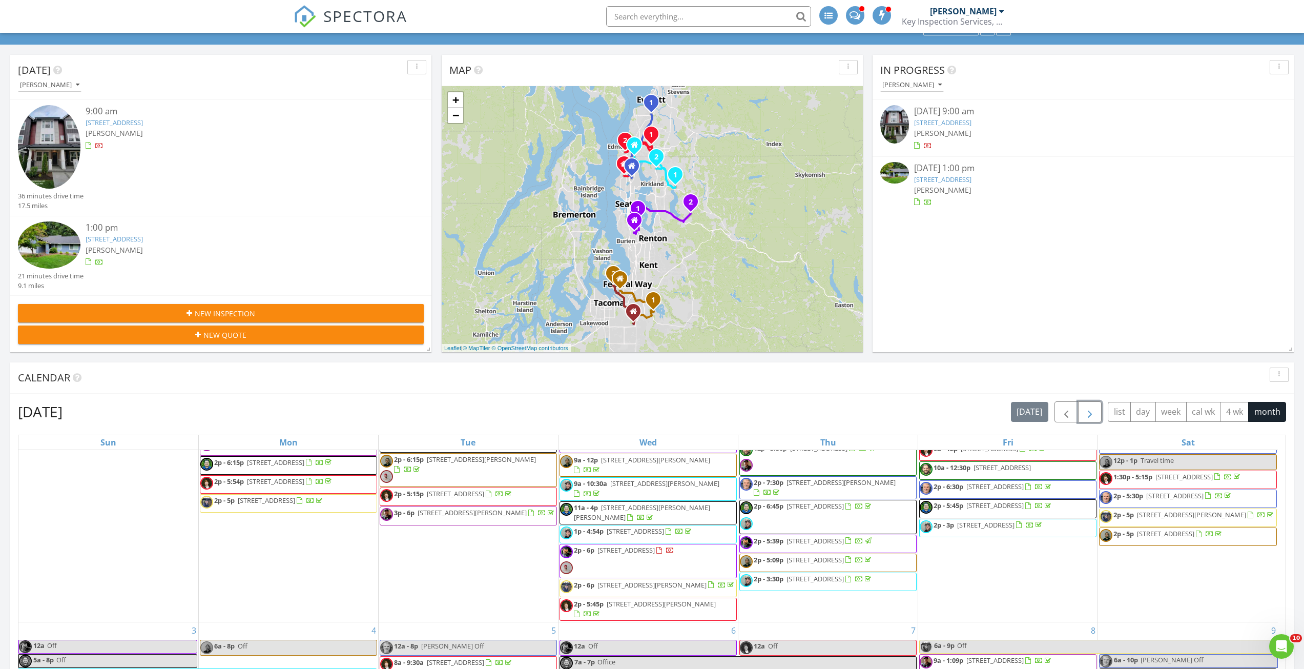
scroll to position [66, 0]
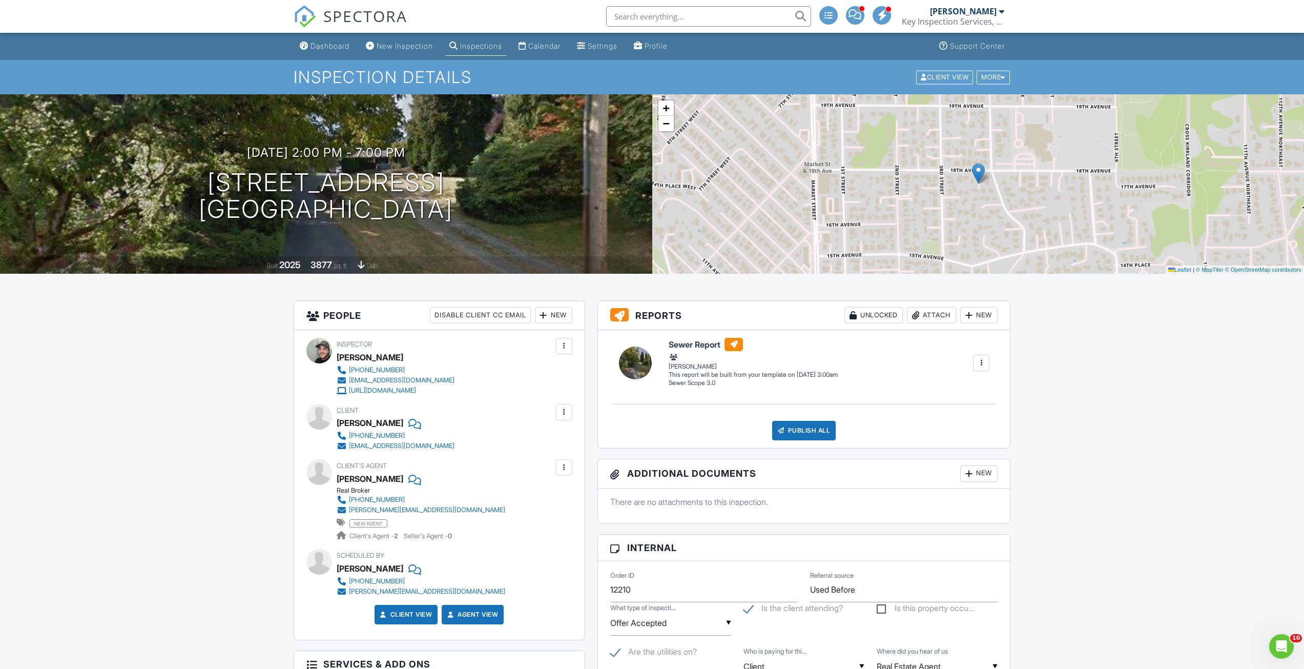
click at [986, 318] on div "New" at bounding box center [978, 315] width 37 height 16
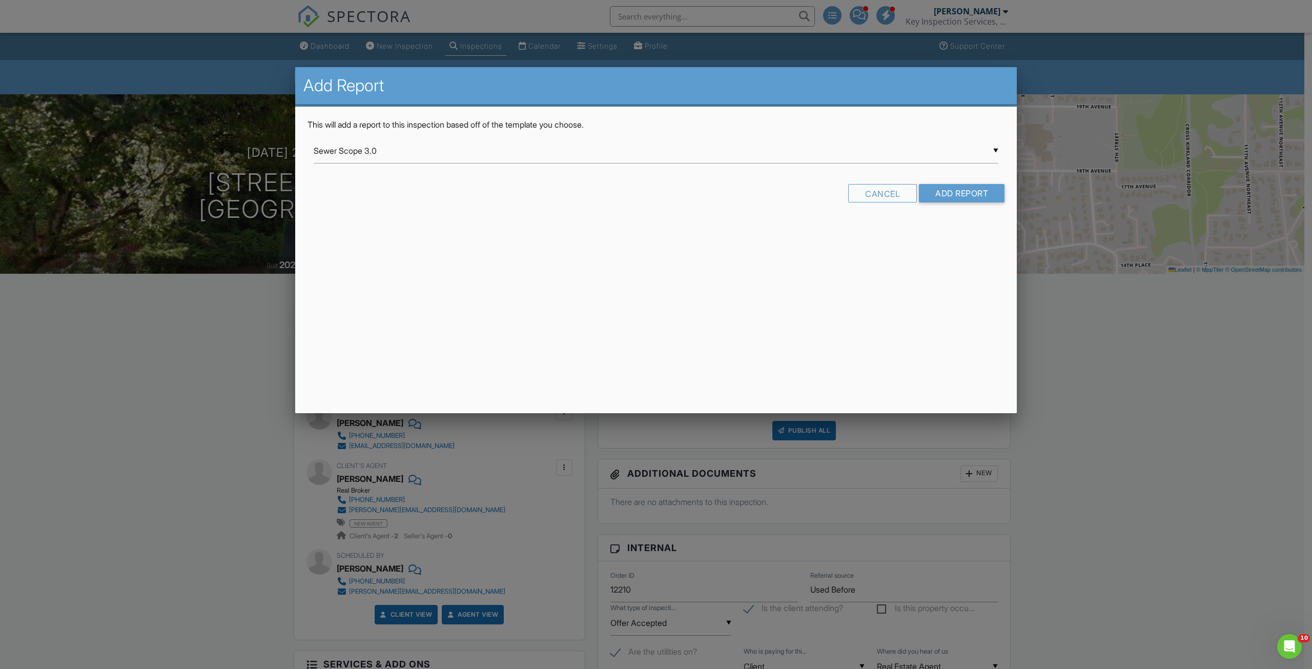
click at [400, 138] on div "This will add a report to this inspection based off of the template you choose.…" at bounding box center [655, 165] width 721 height 116
click at [392, 148] on div "▼ Sewer Scope 3.0 Sewer Scope 3.0 Buyer Inspection 7.18.25 Commercial Template …" at bounding box center [656, 150] width 685 height 25
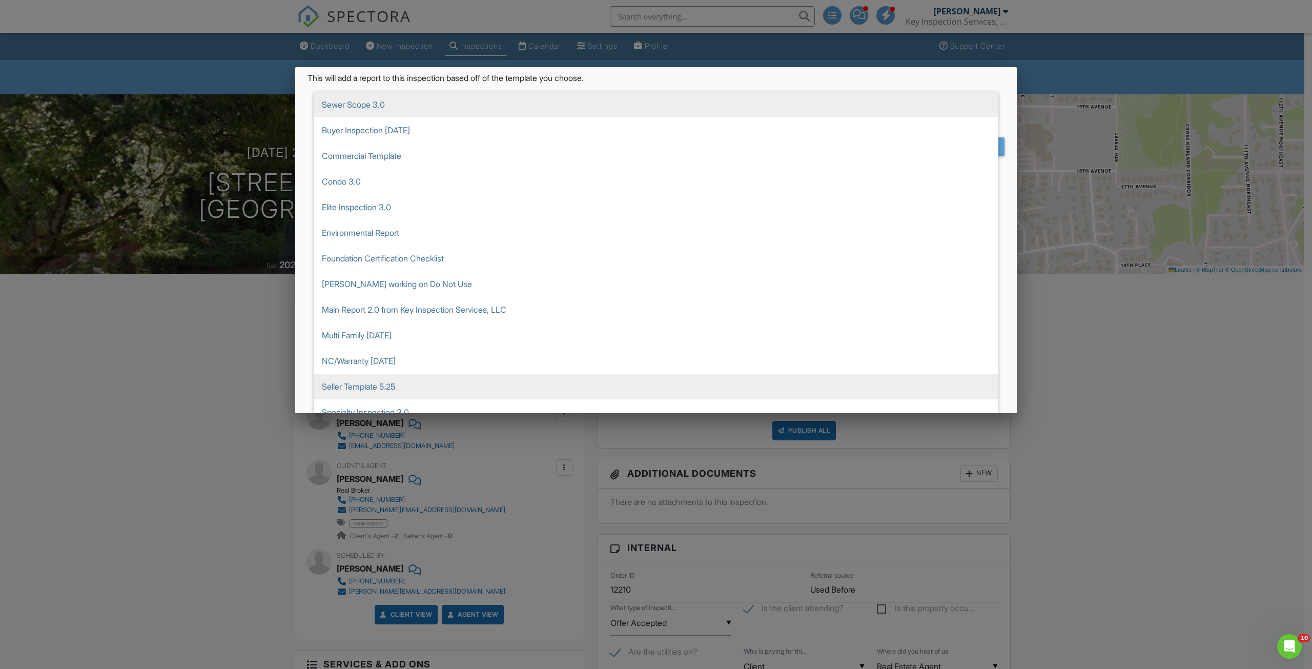
scroll to position [51, 0]
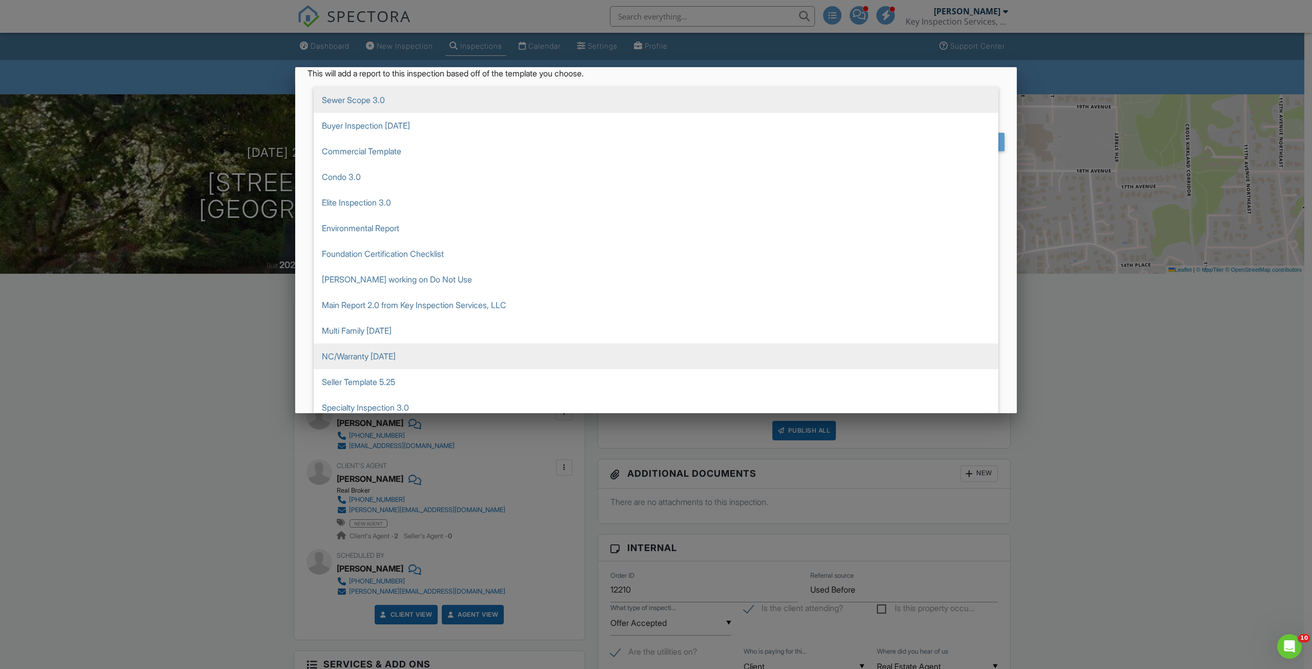
click at [388, 348] on span "NC/Warranty 7.22.25" at bounding box center [656, 356] width 685 height 26
type input "NC/Warranty 7.22.25"
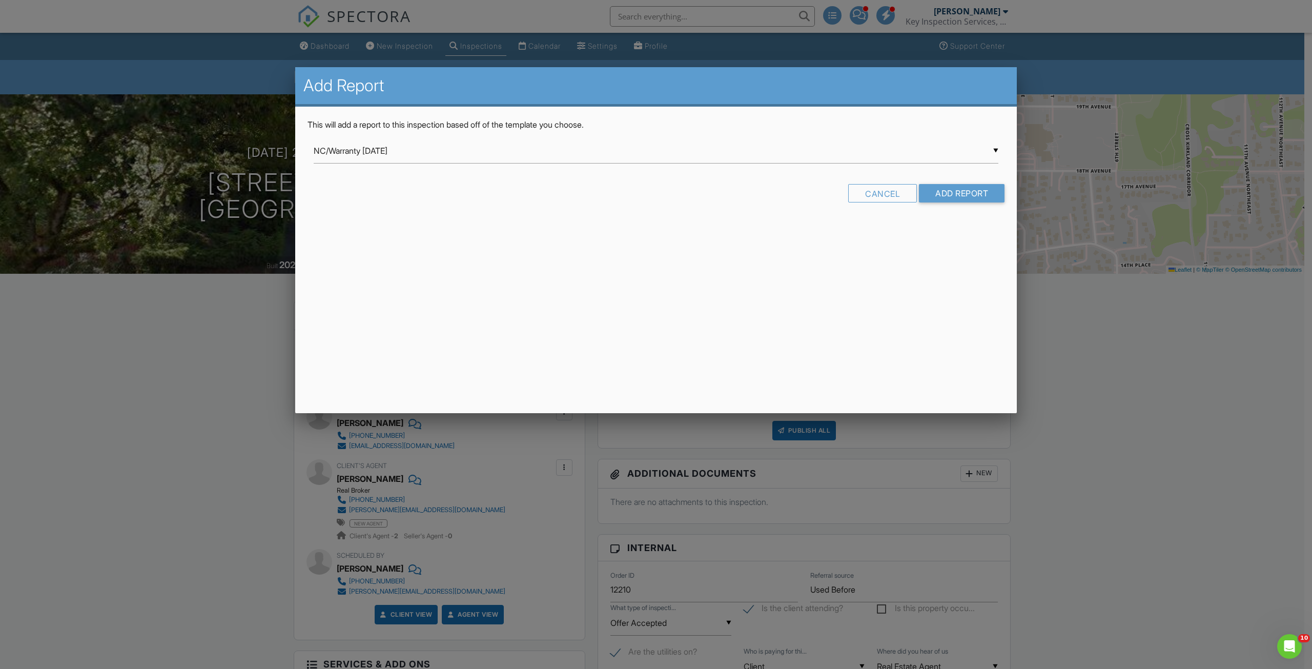
scroll to position [0, 0]
click at [975, 195] on input "Add Report" at bounding box center [962, 193] width 86 height 18
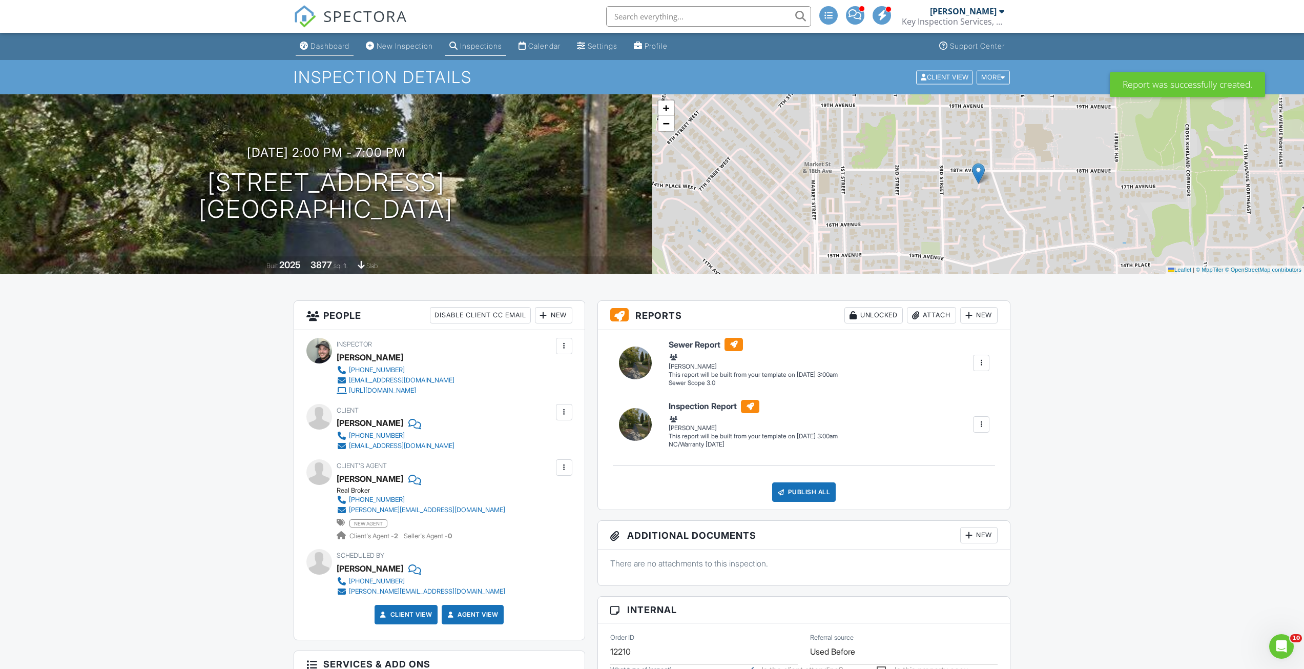
click at [308, 45] on div "Dashboard" at bounding box center [304, 46] width 9 height 8
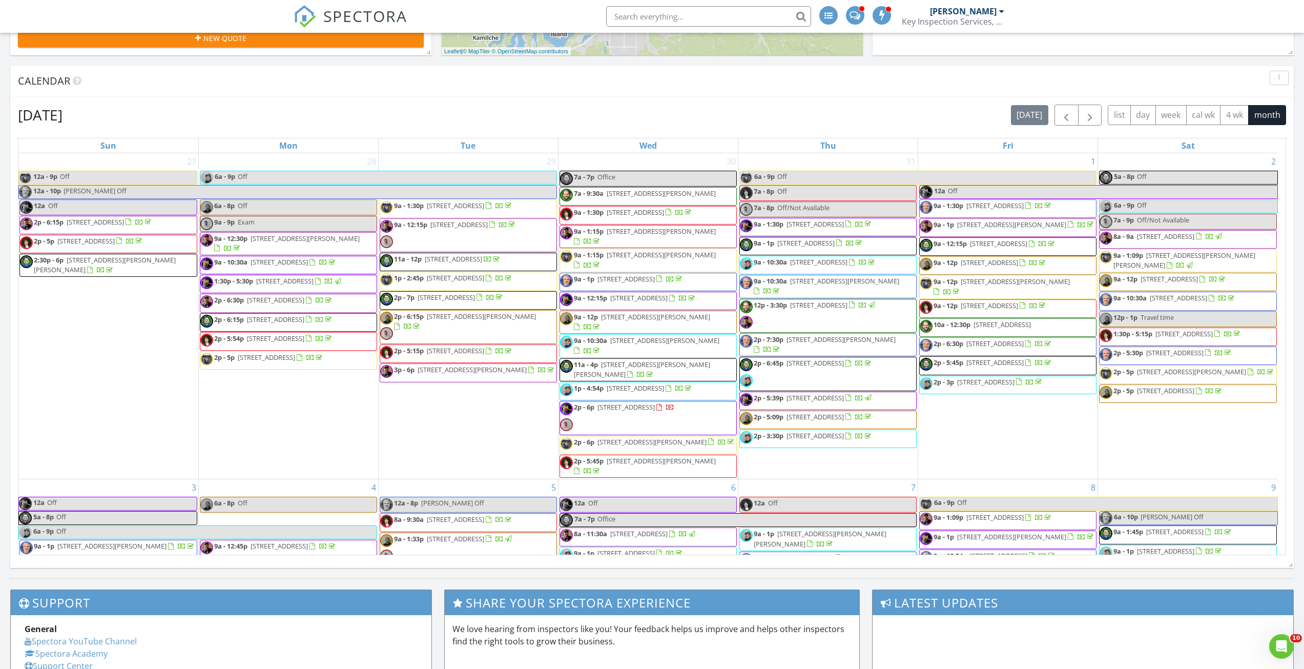
scroll to position [564, 0]
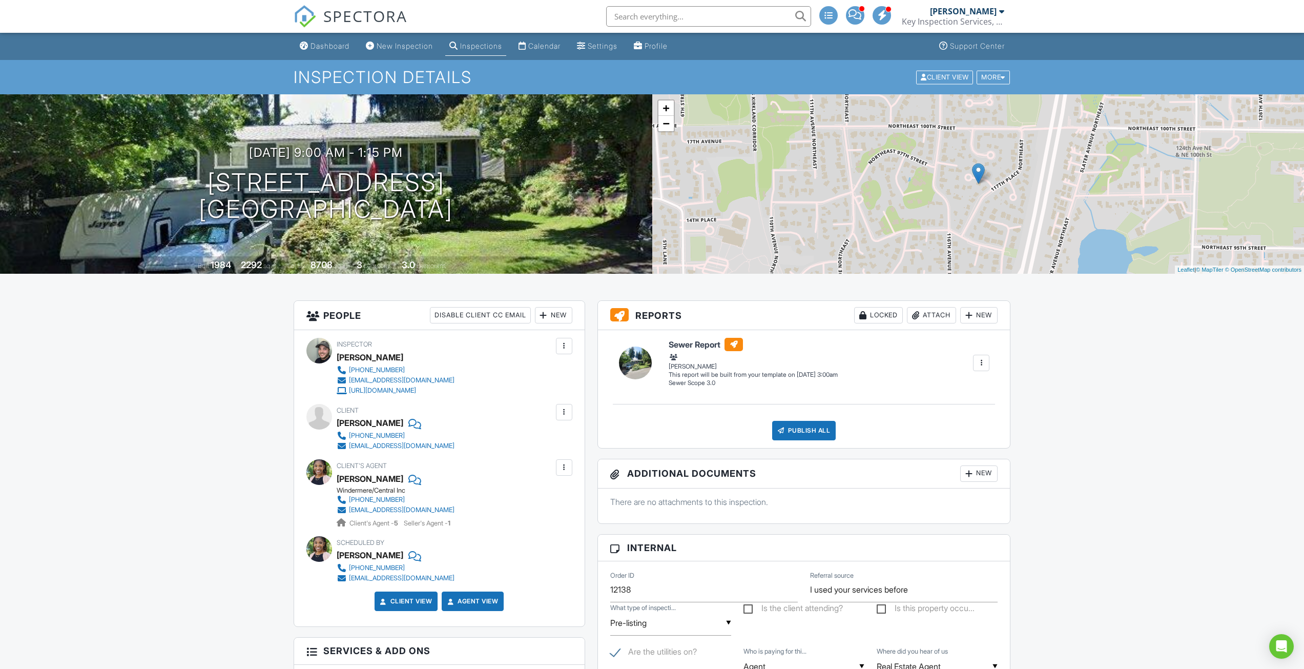
click at [979, 315] on div "New" at bounding box center [978, 315] width 37 height 16
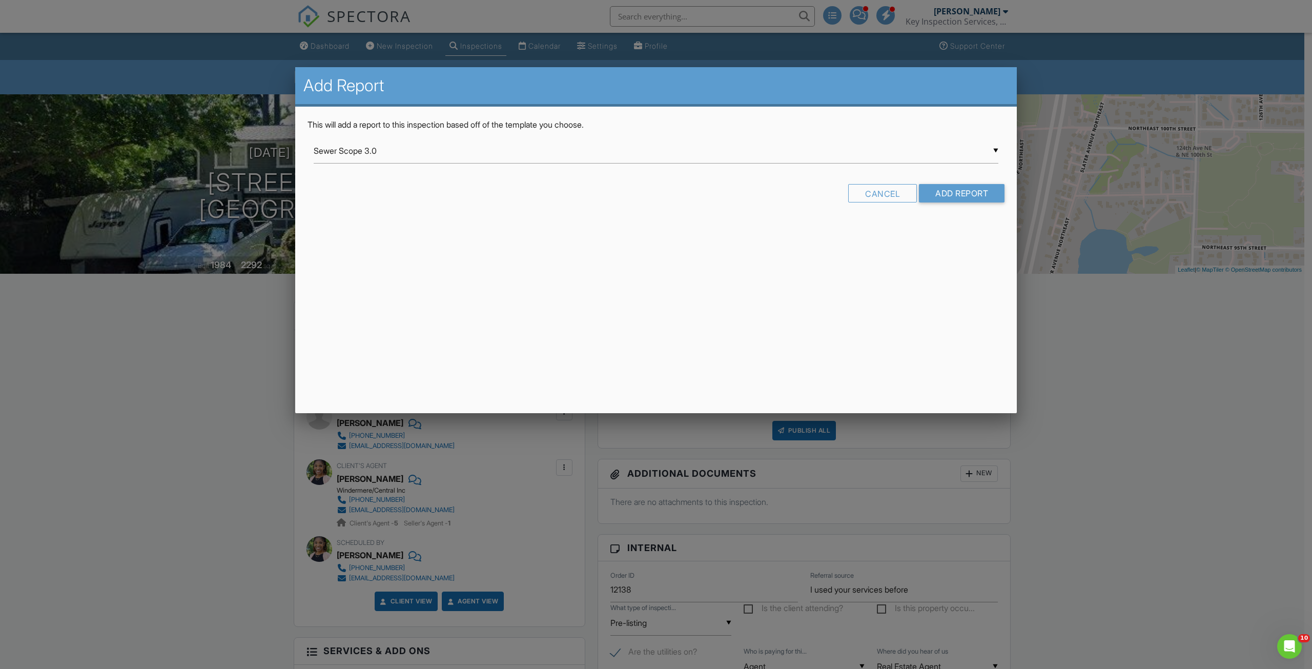
click at [356, 148] on div "▼ Sewer Scope 3.0 Sewer Scope 3.0 Buyer Inspection 7.18.25 Commercial Template …" at bounding box center [656, 150] width 685 height 25
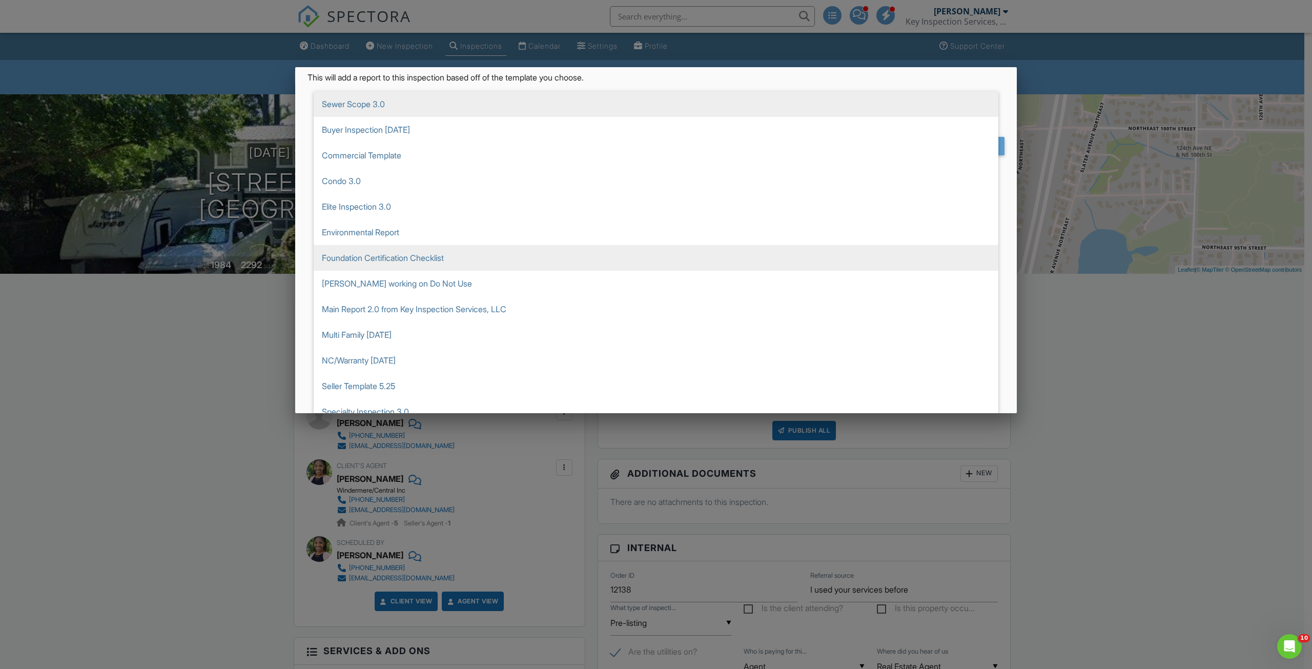
scroll to position [58, 0]
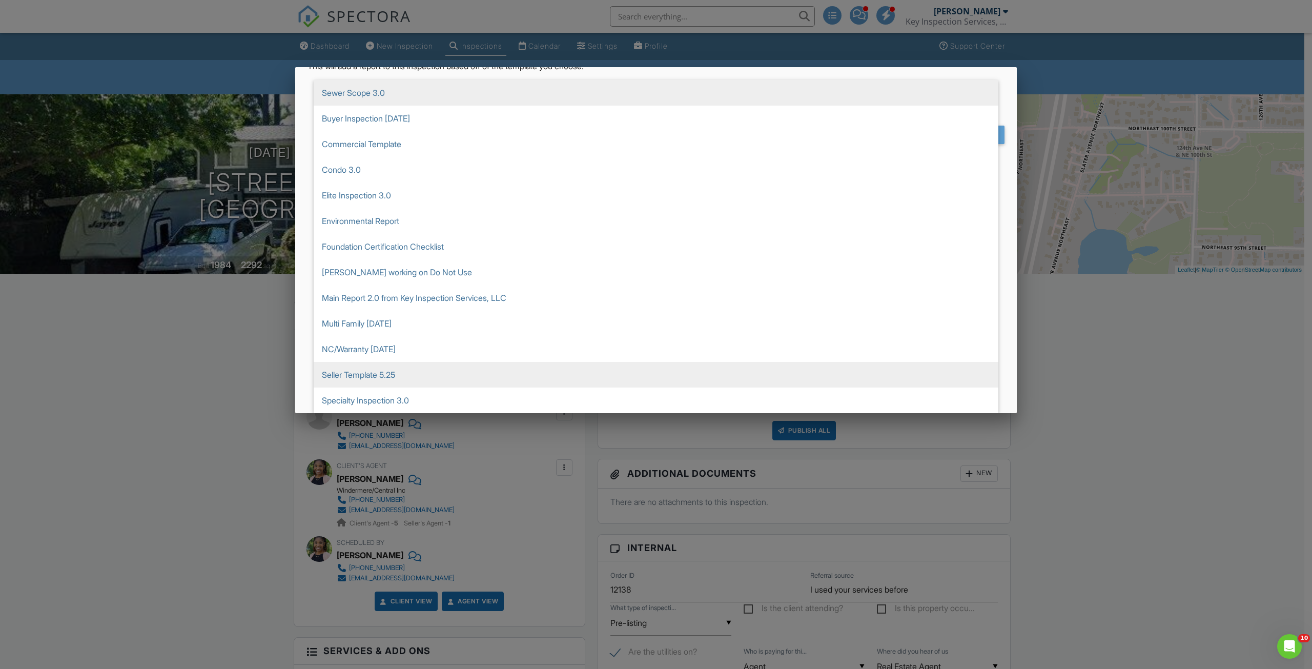
click at [384, 367] on span "Seller Template 5.25" at bounding box center [656, 375] width 685 height 26
type input "Seller Template 5.25"
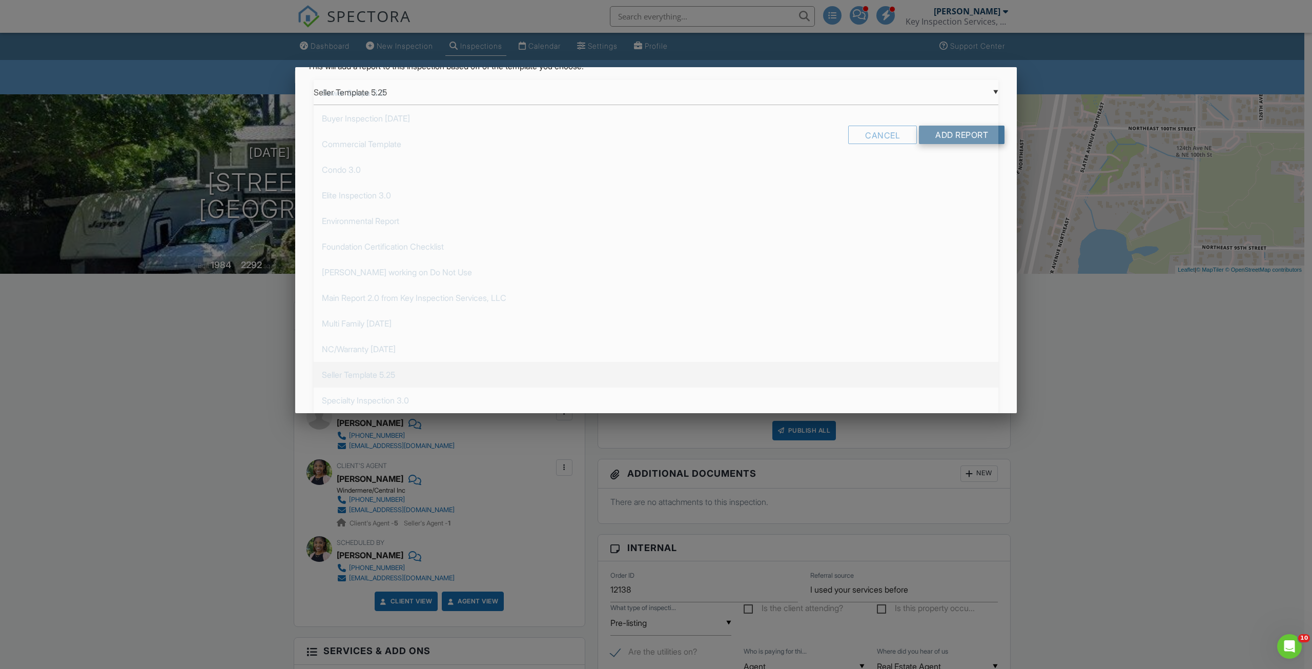
scroll to position [0, 0]
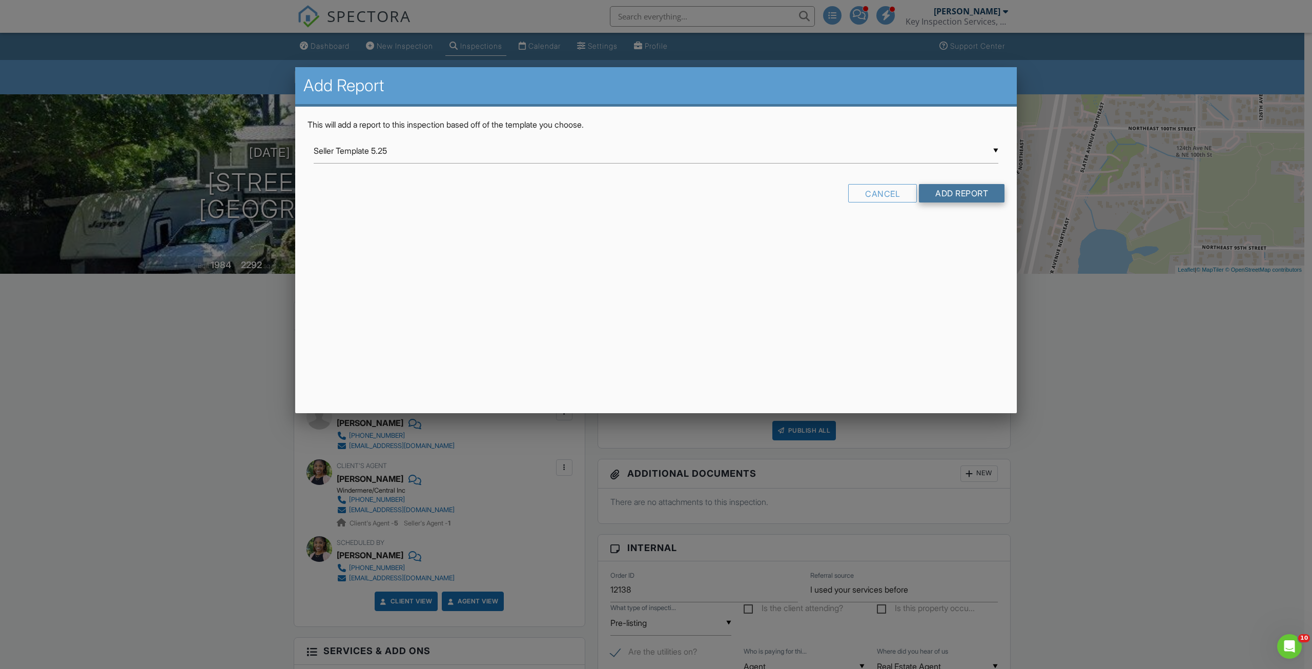
click at [990, 191] on input "Add Report" at bounding box center [962, 193] width 86 height 18
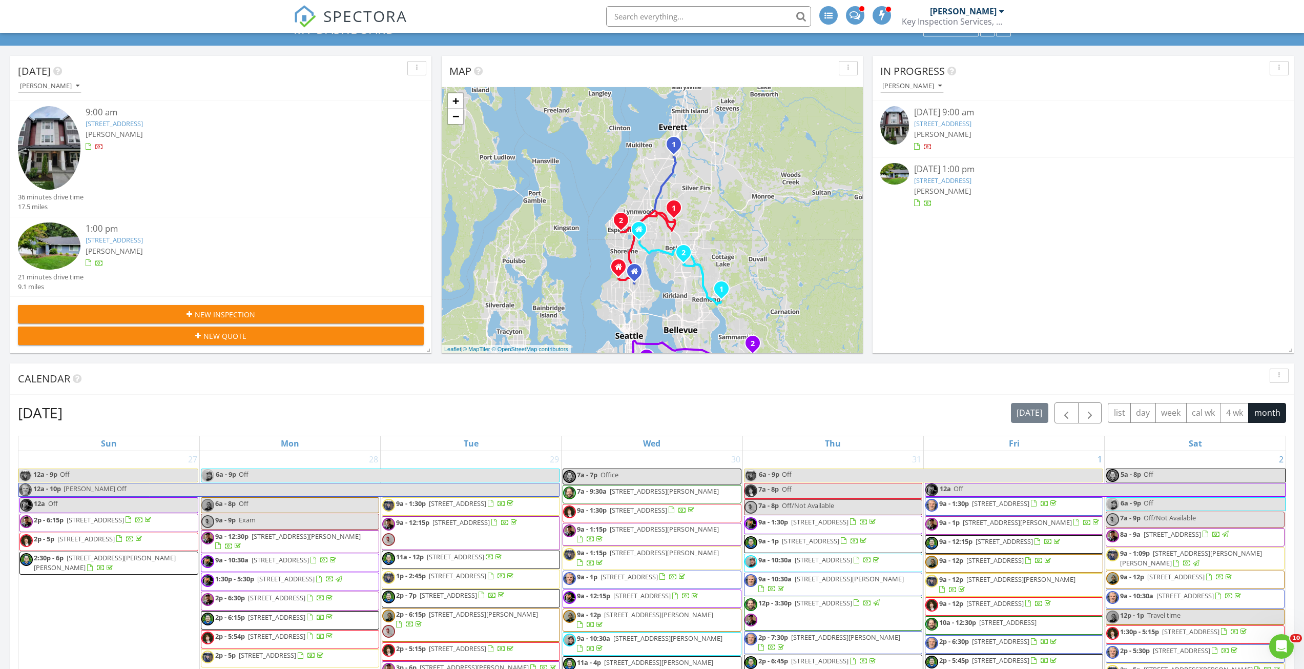
scroll to position [51, 0]
